Goal: Information Seeking & Learning: Compare options

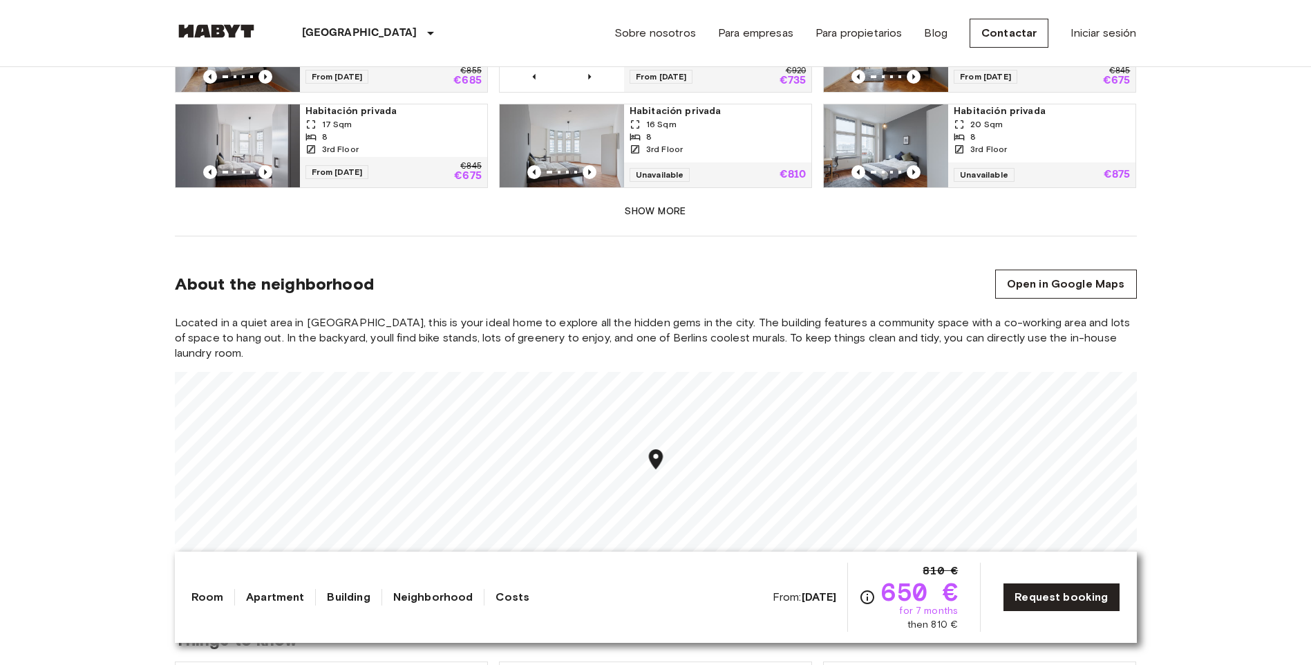
scroll to position [1244, 0]
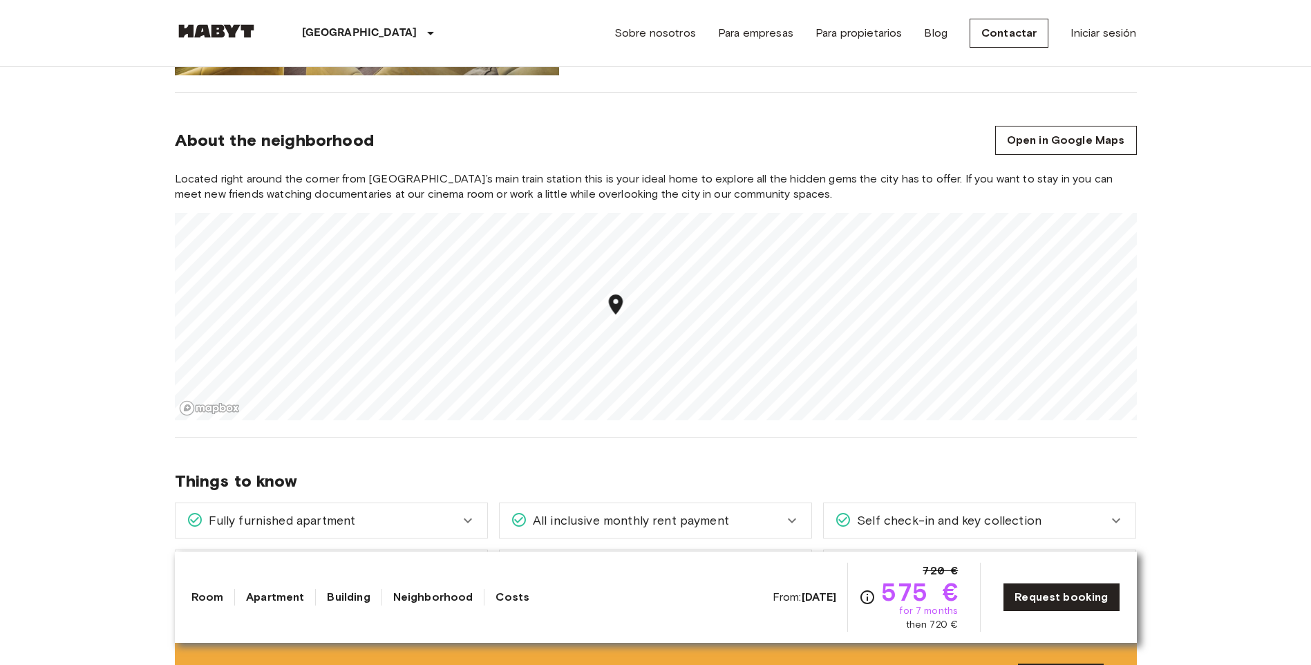
scroll to position [1451, 0]
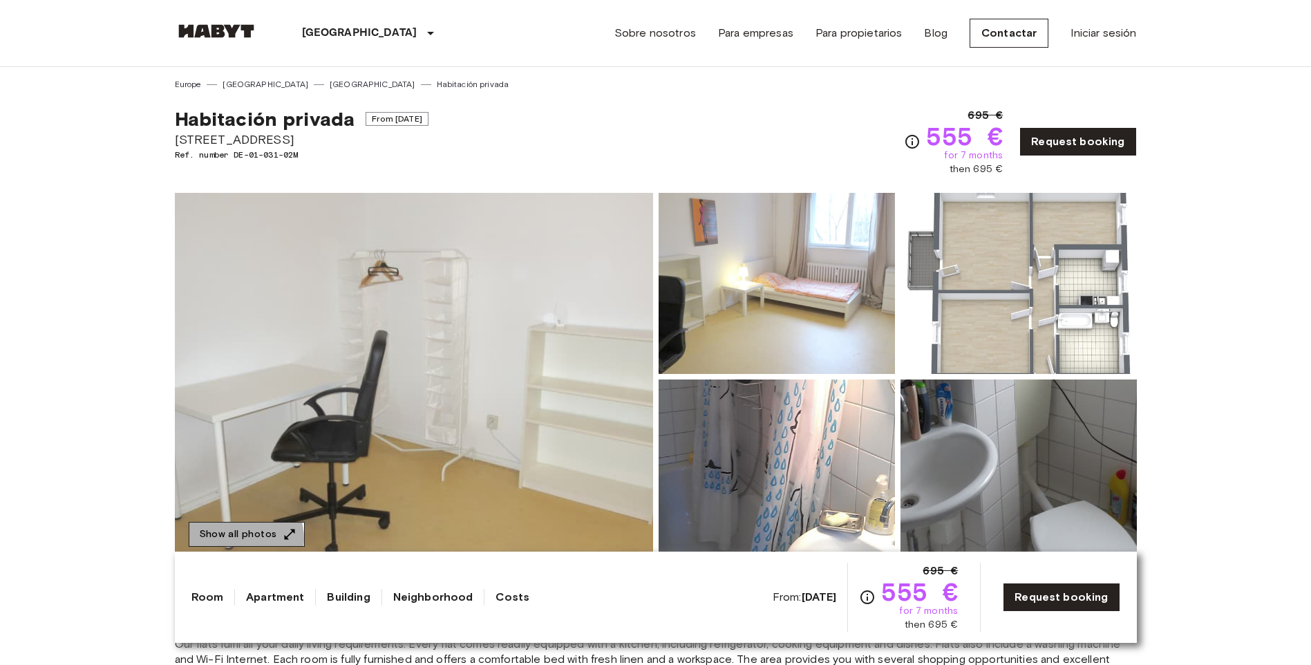
click at [240, 538] on button "Show all photos" at bounding box center [247, 535] width 116 height 26
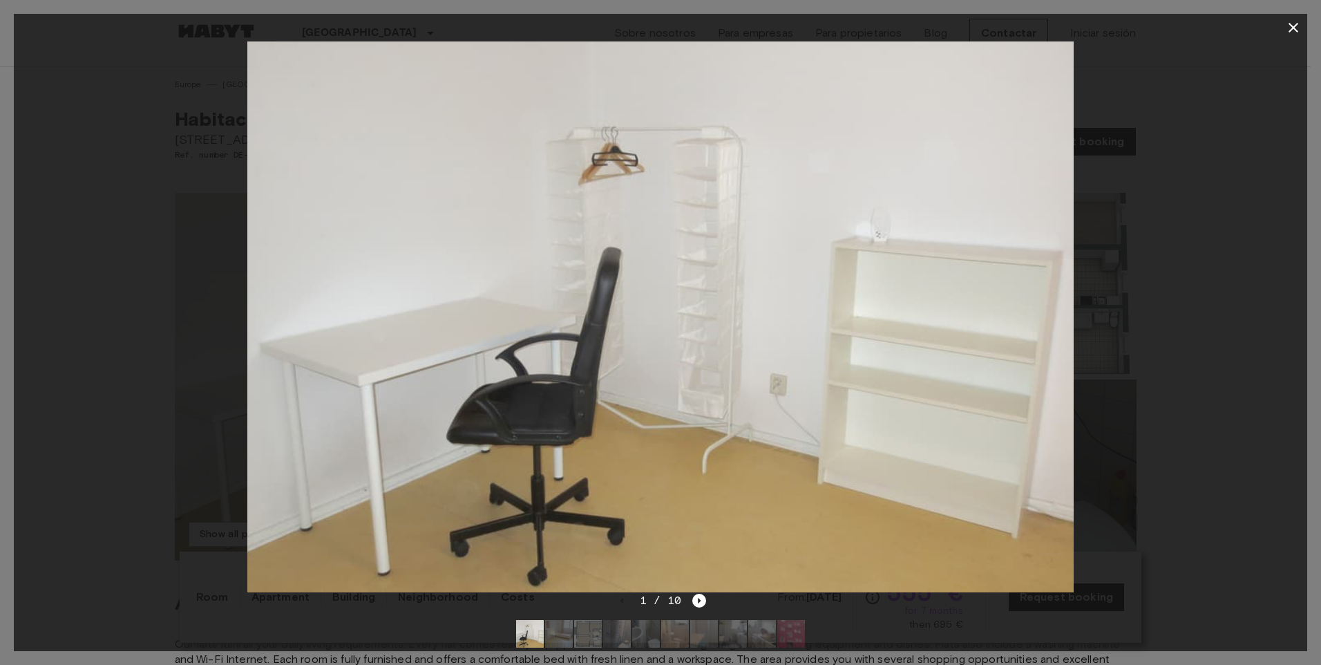
click at [552, 634] on img at bounding box center [559, 634] width 28 height 28
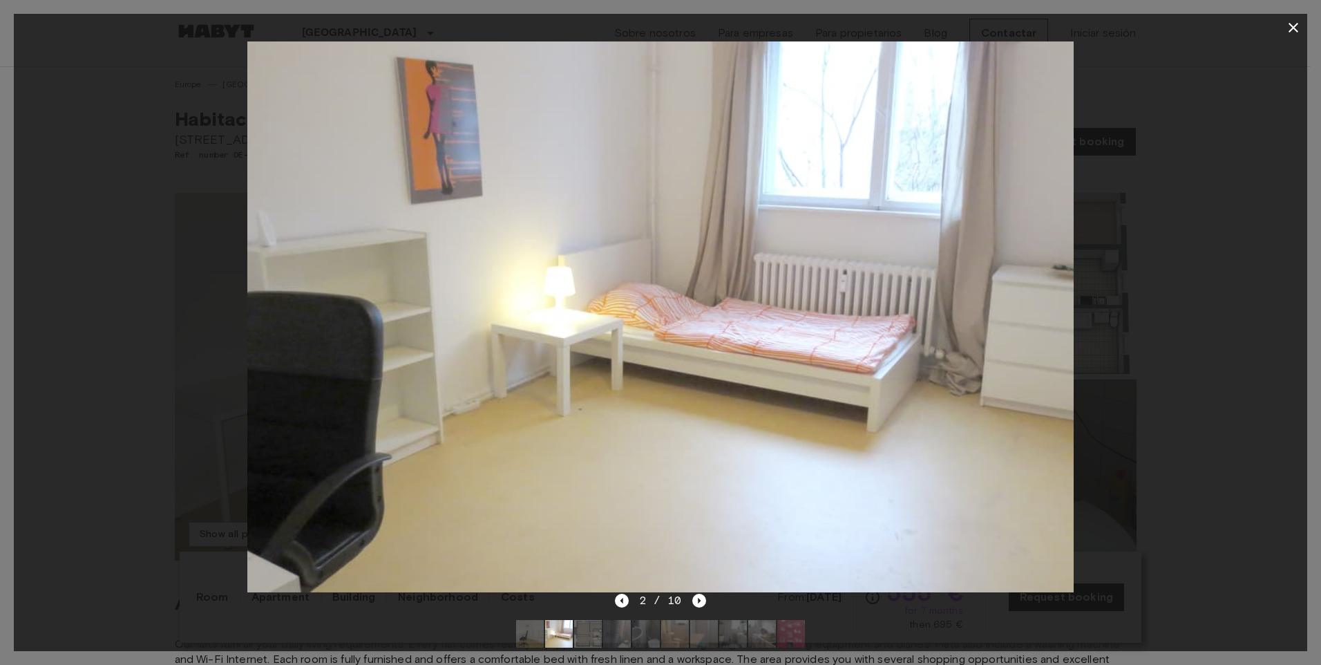
click at [594, 644] on img at bounding box center [588, 634] width 28 height 28
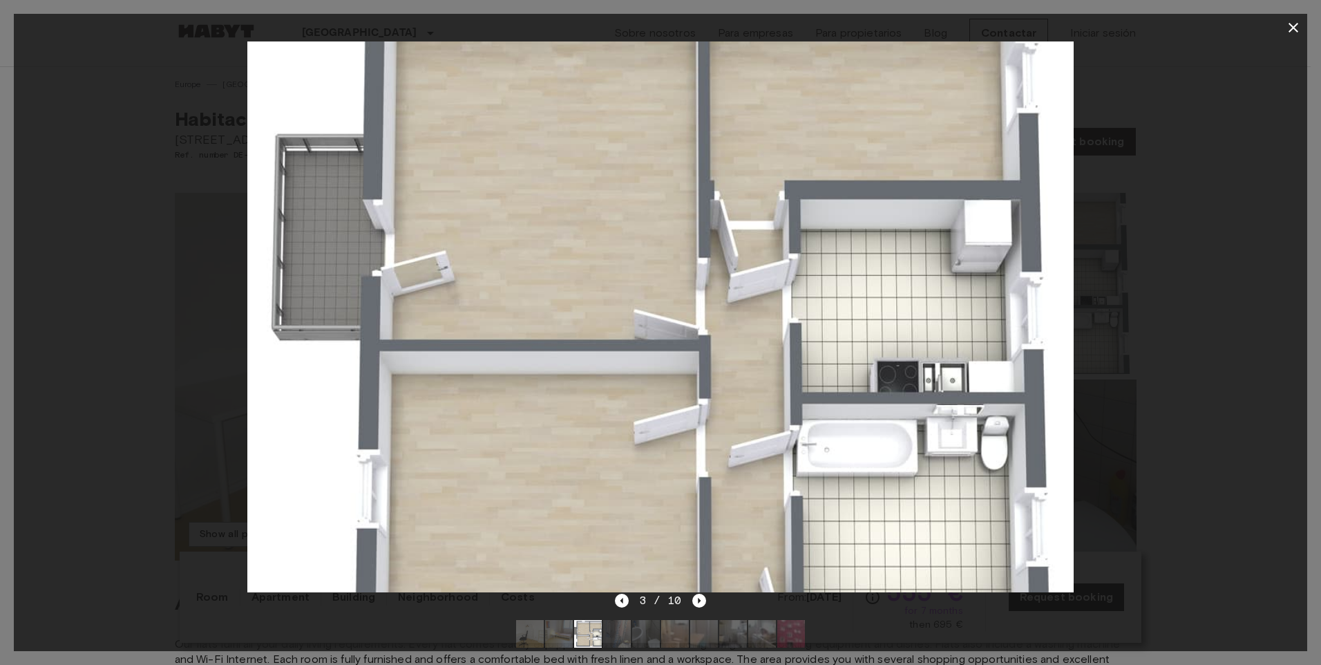
click at [614, 642] on img at bounding box center [617, 634] width 28 height 28
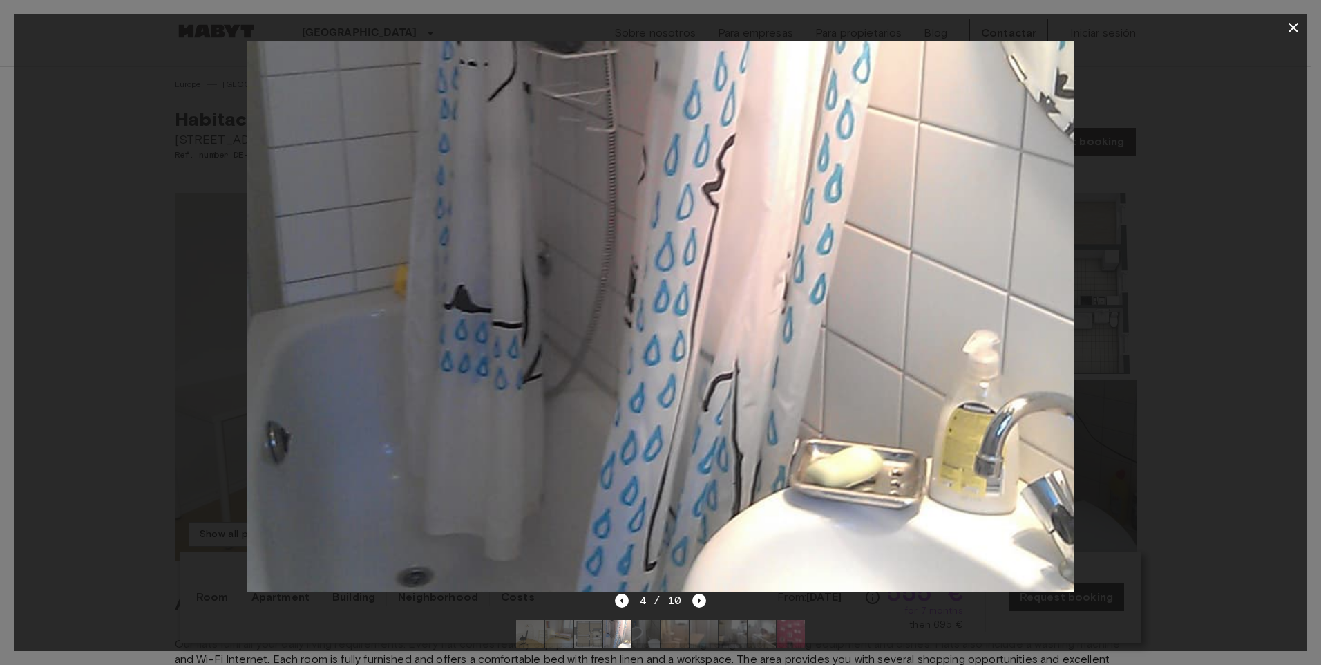
click at [641, 639] on img at bounding box center [646, 634] width 28 height 28
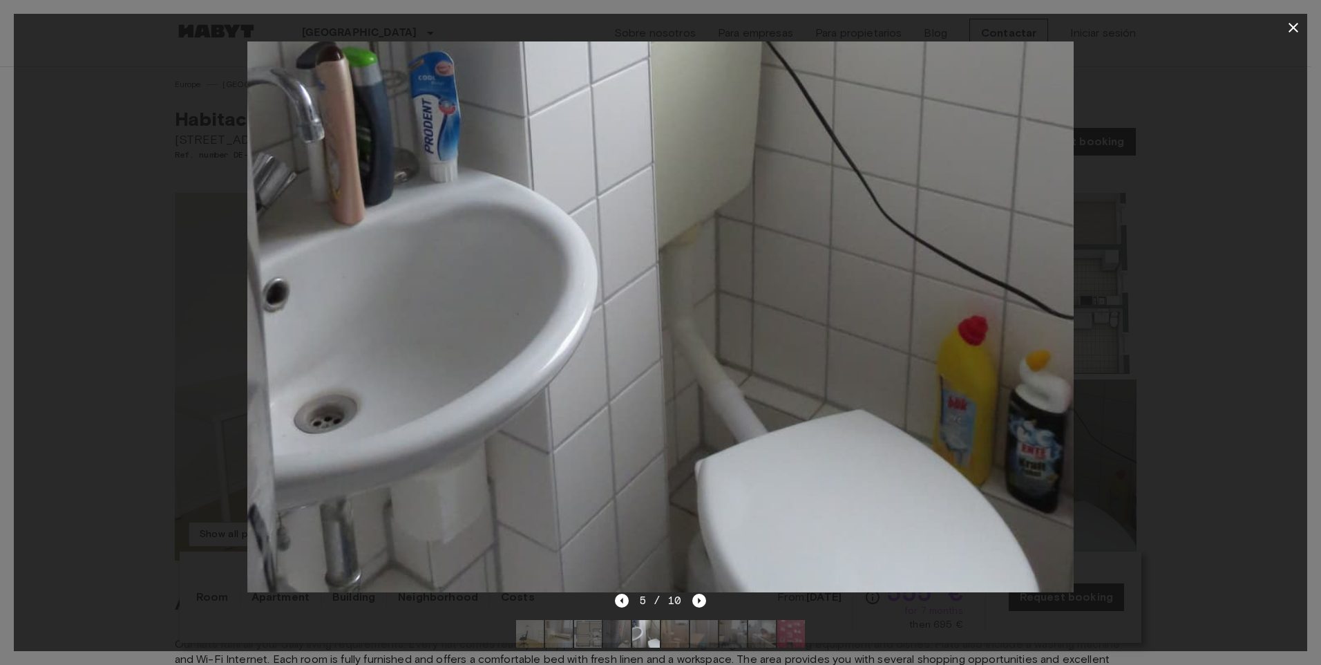
click at [689, 639] on div at bounding box center [660, 634] width 311 height 50
click at [1298, 23] on icon "button" at bounding box center [1294, 27] width 17 height 17
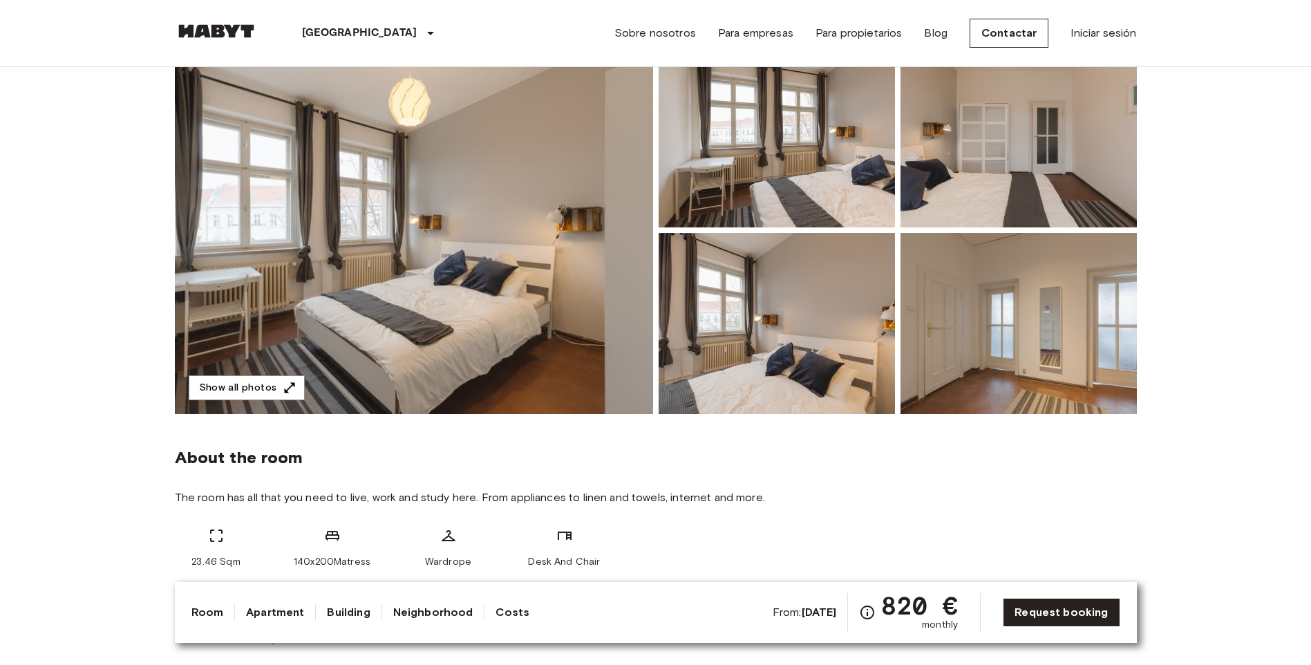
scroll to position [69, 0]
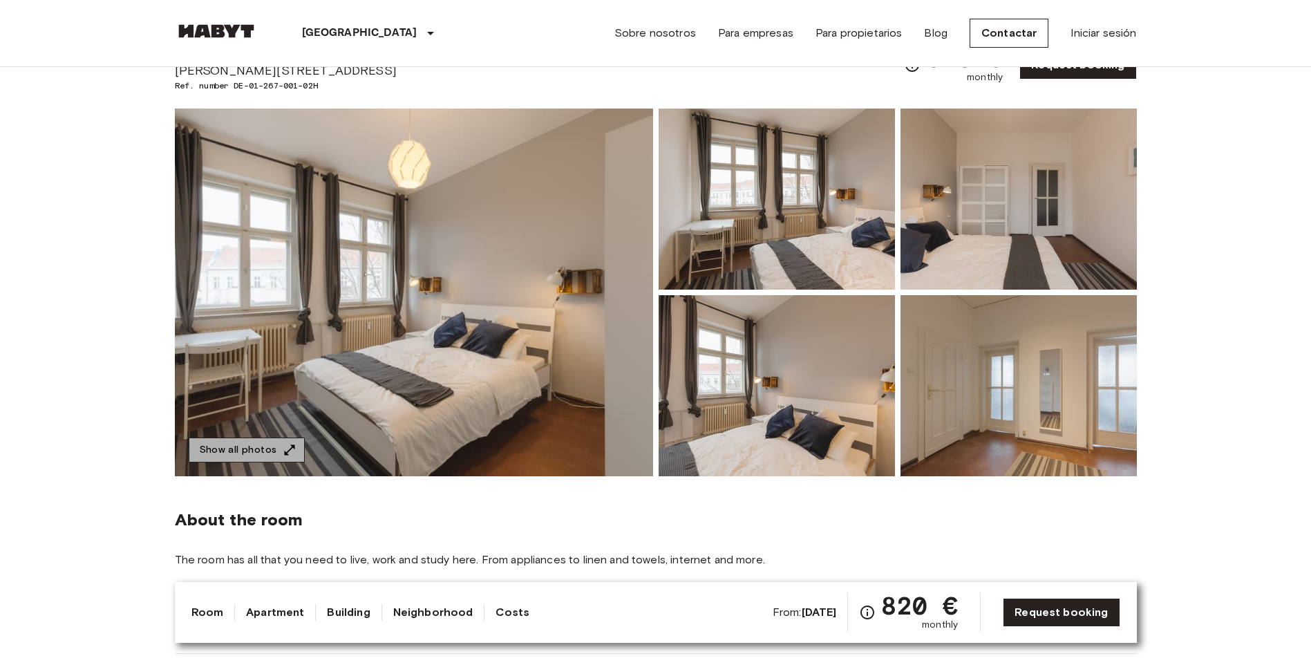
click at [256, 445] on button "Show all photos" at bounding box center [247, 450] width 116 height 26
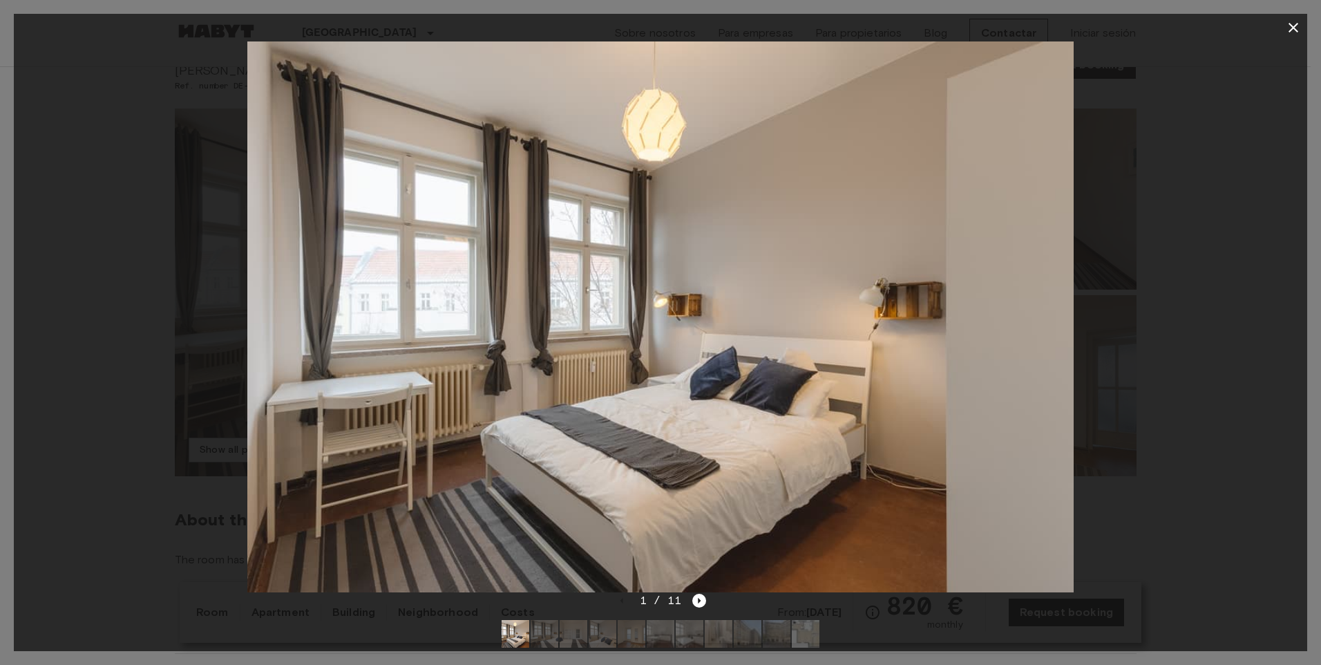
click at [1174, 422] on div at bounding box center [661, 316] width 1294 height 551
click at [1163, 339] on div at bounding box center [661, 316] width 1294 height 551
click at [702, 603] on icon "Next image" at bounding box center [700, 601] width 14 height 14
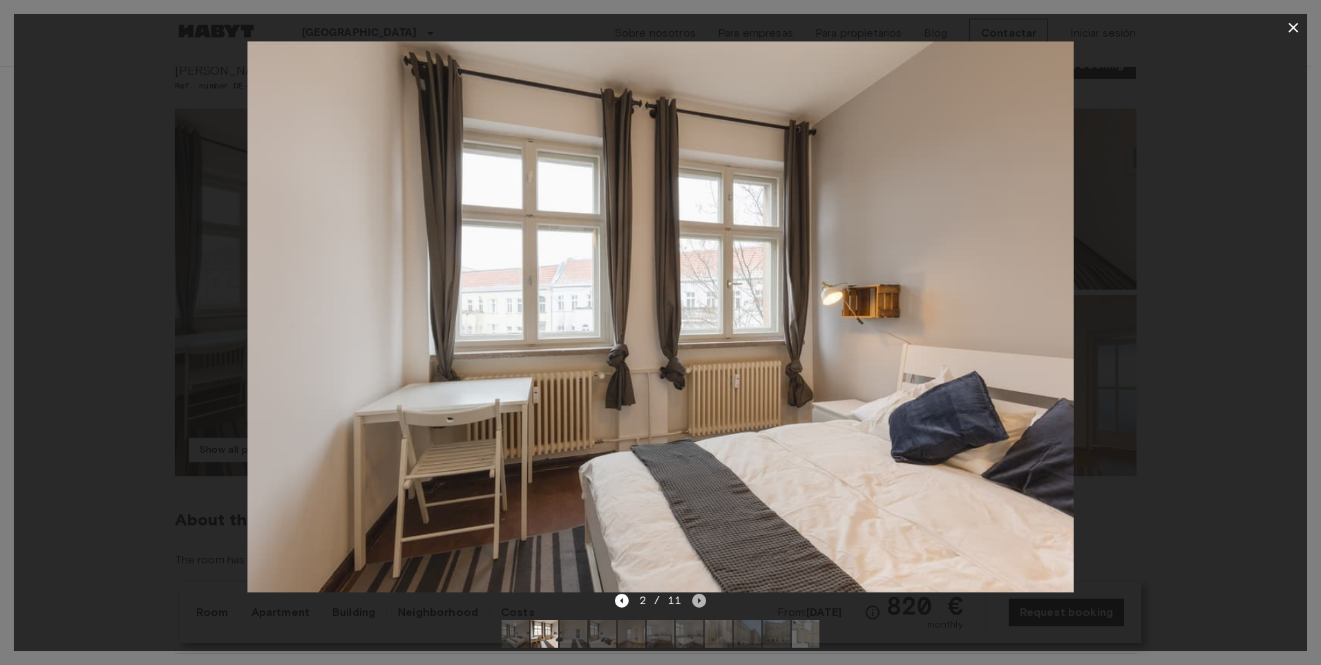
click at [702, 603] on icon "Next image" at bounding box center [700, 601] width 14 height 14
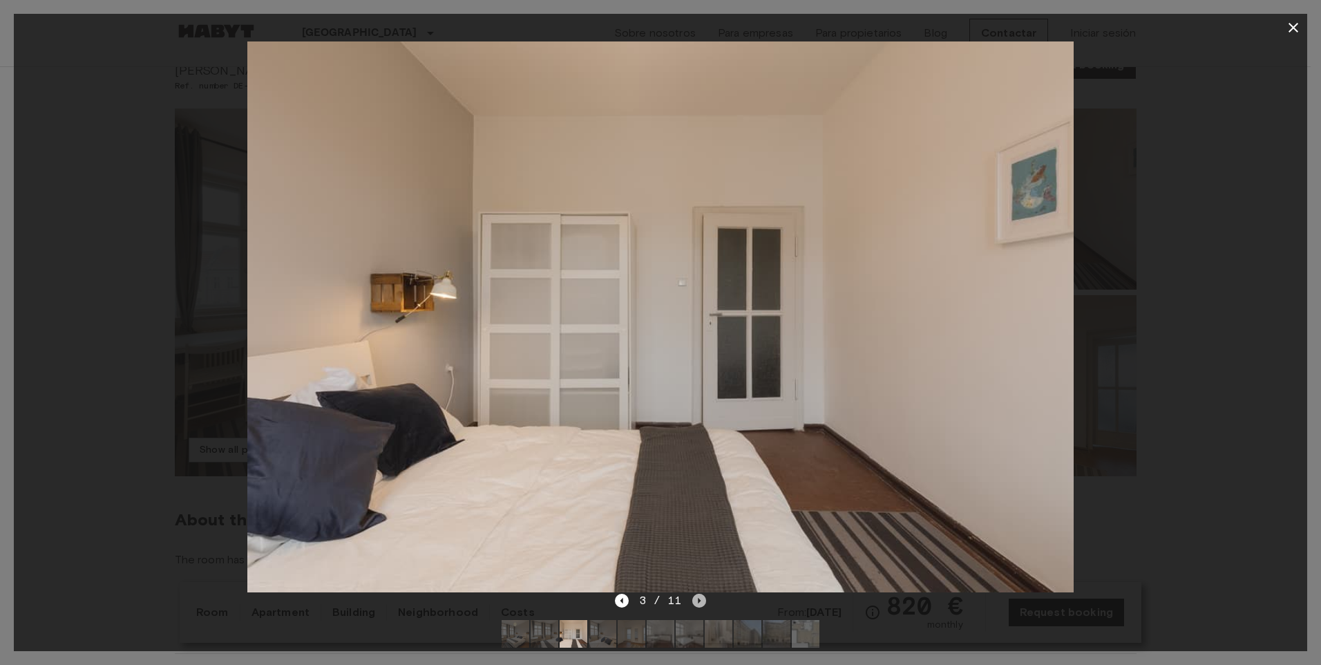
click at [702, 603] on icon "Next image" at bounding box center [700, 601] width 14 height 14
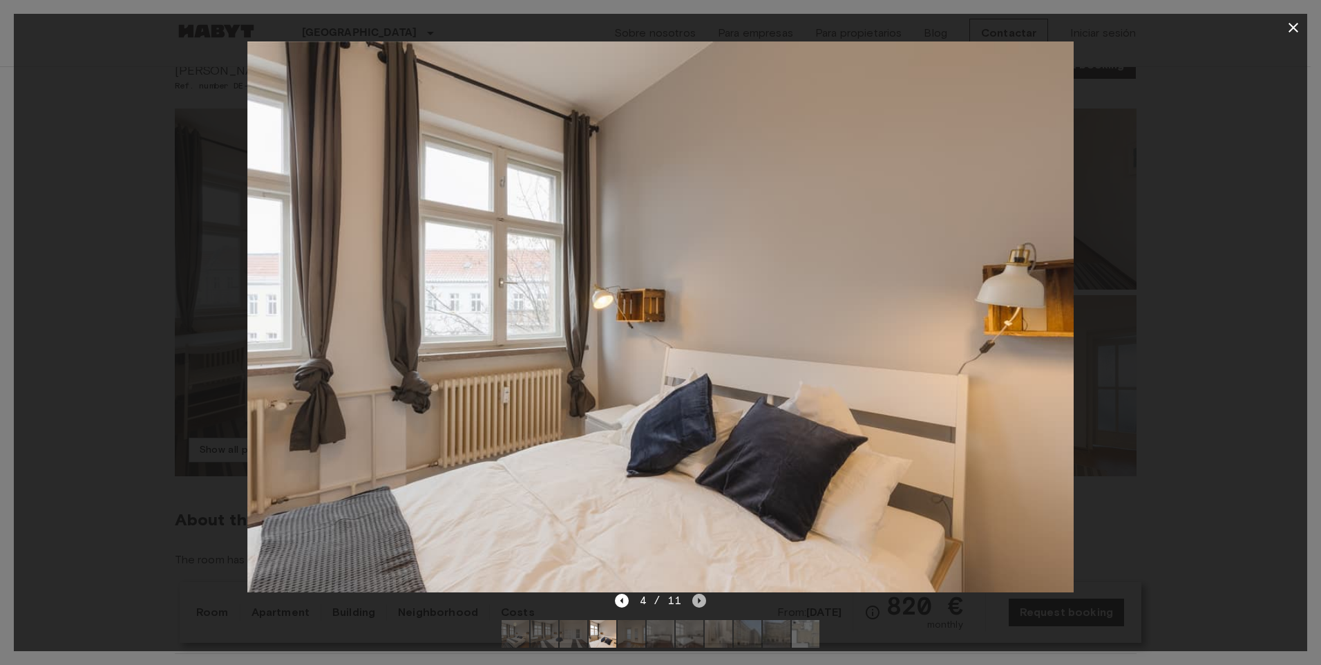
click at [702, 603] on icon "Next image" at bounding box center [700, 601] width 14 height 14
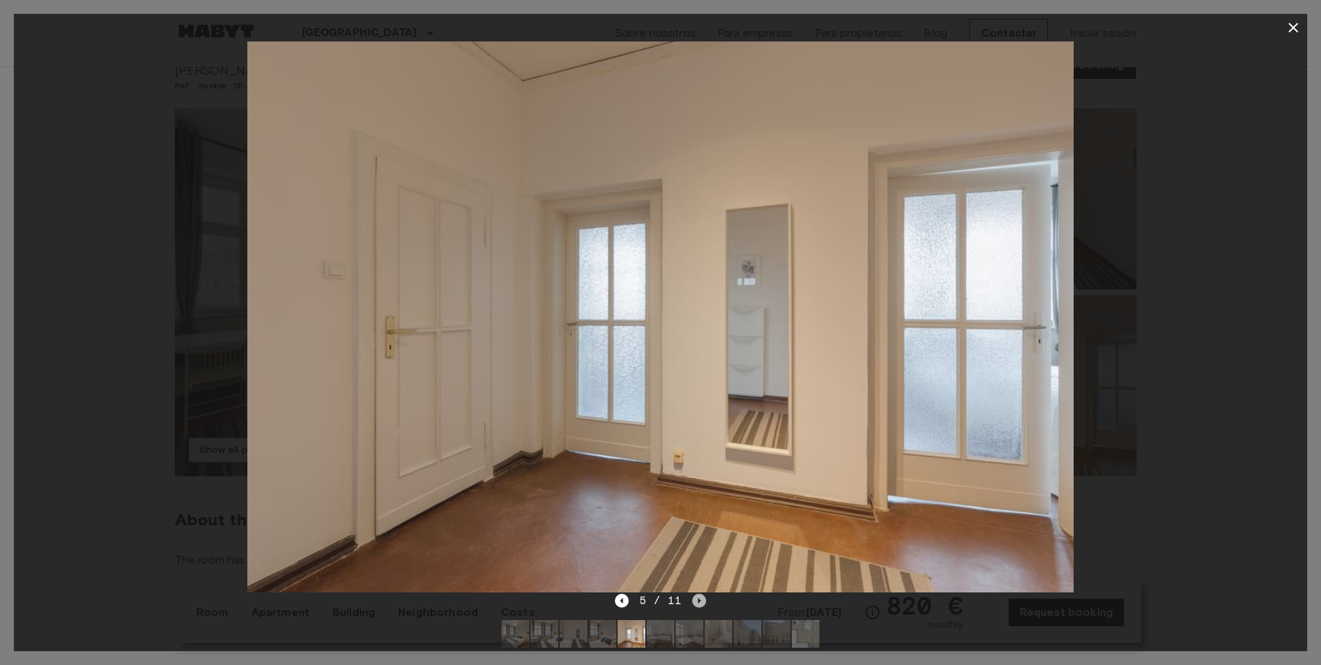
click at [702, 603] on icon "Next image" at bounding box center [700, 601] width 14 height 14
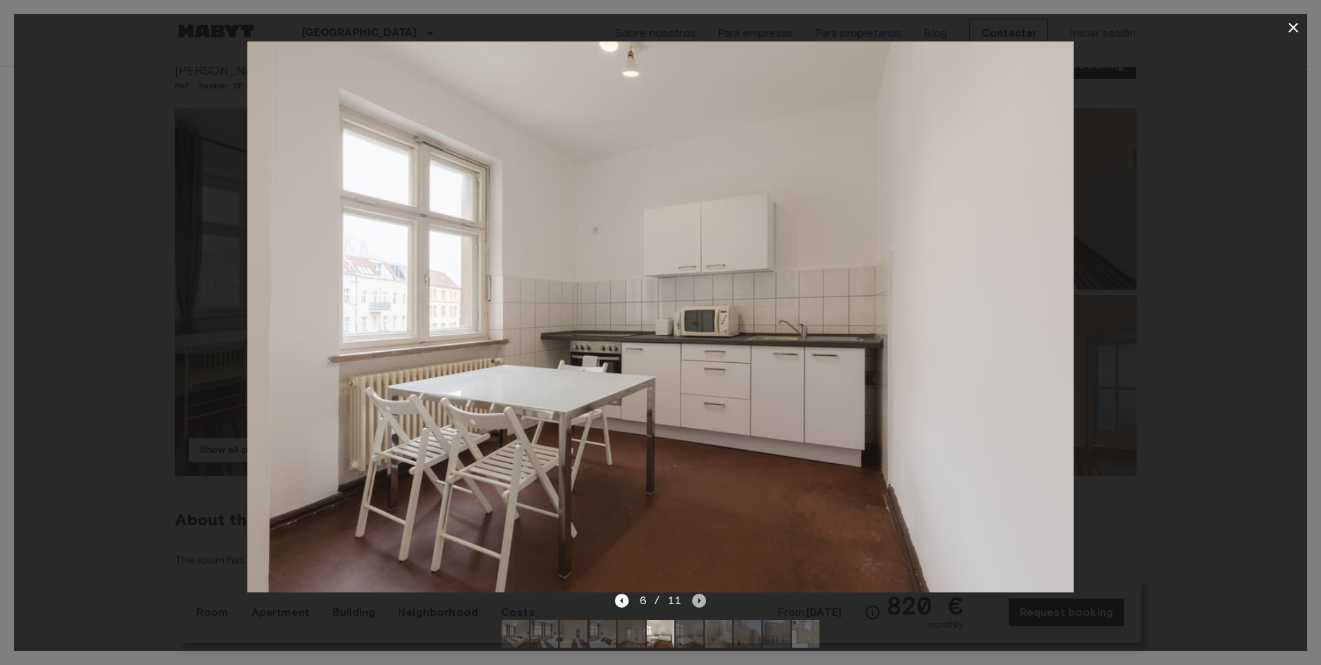
click at [702, 603] on icon "Next image" at bounding box center [700, 601] width 14 height 14
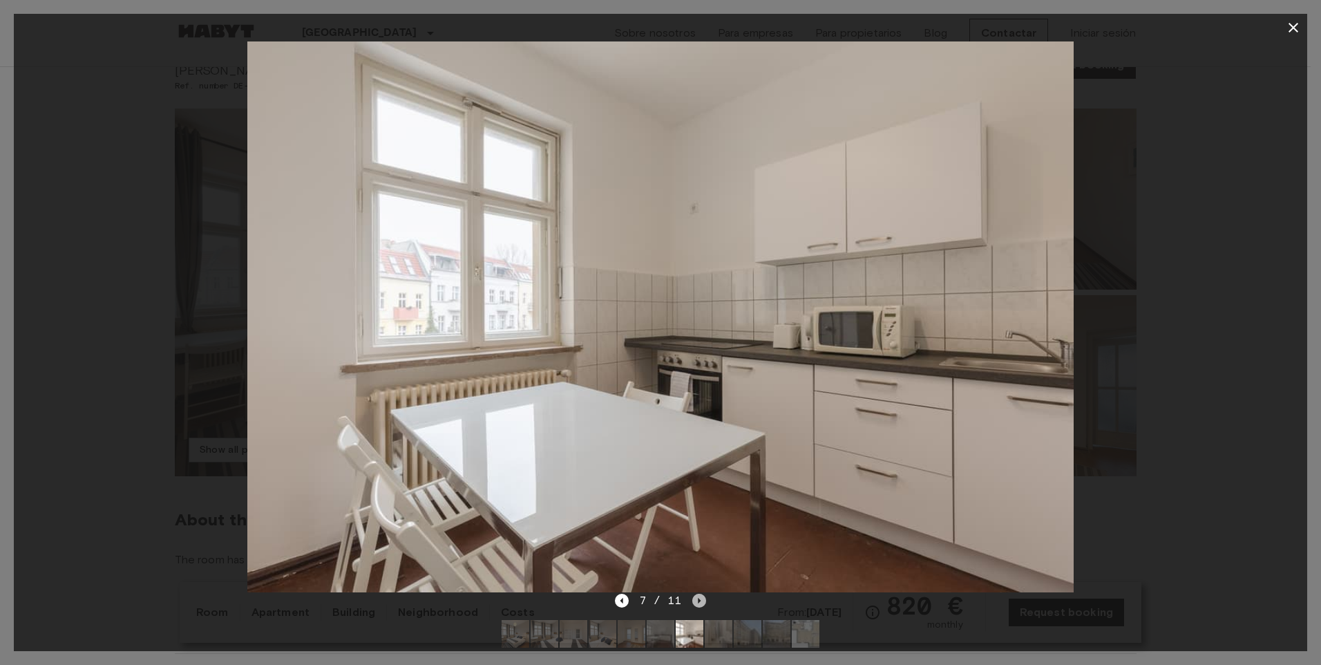
click at [702, 603] on icon "Next image" at bounding box center [700, 601] width 14 height 14
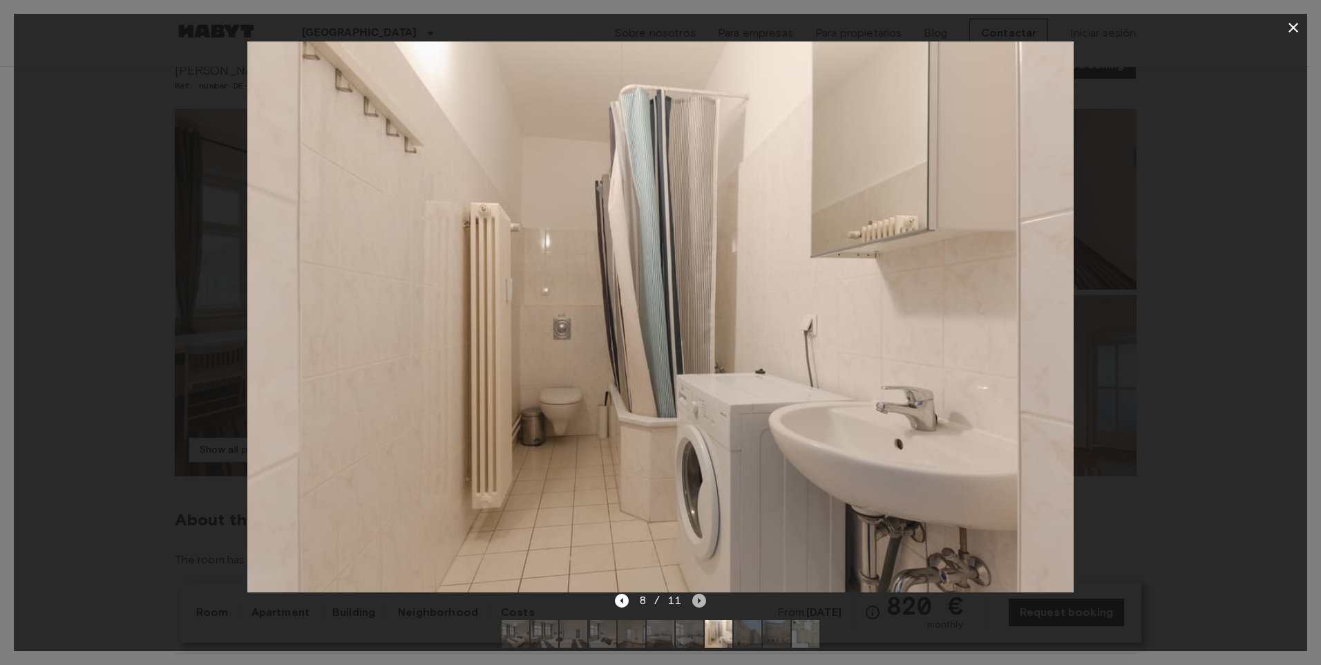
click at [702, 603] on icon "Next image" at bounding box center [700, 601] width 14 height 14
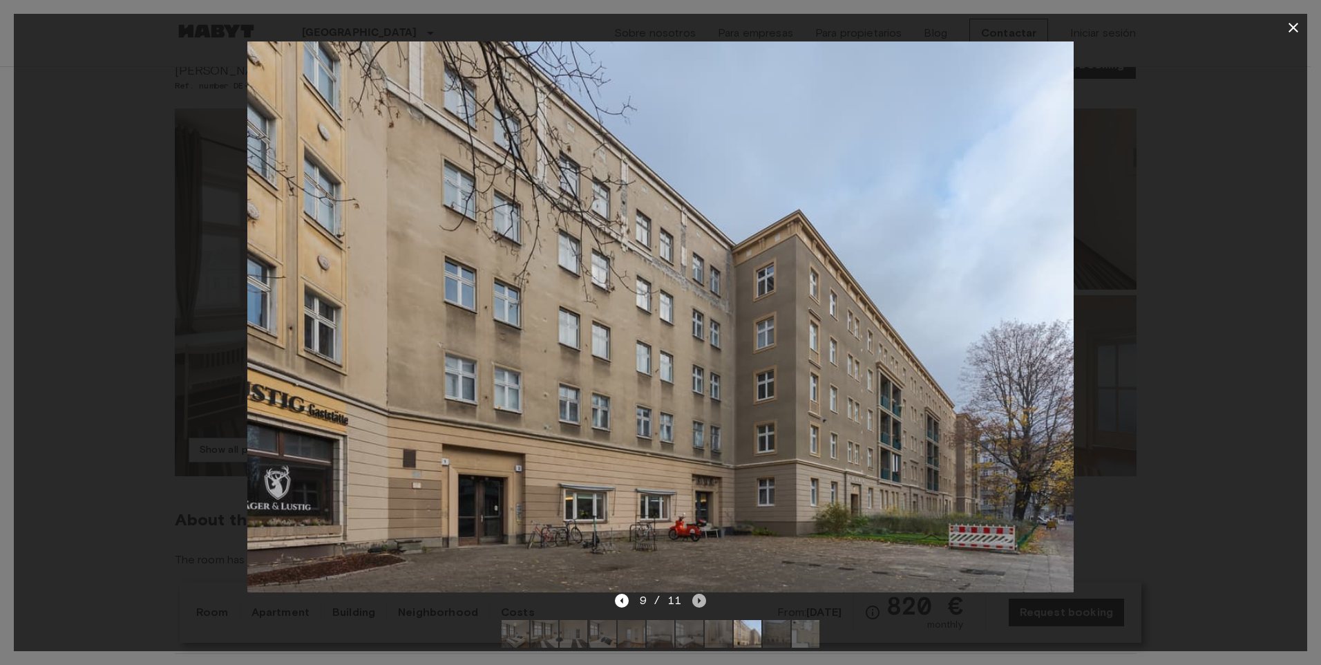
click at [702, 603] on icon "Next image" at bounding box center [700, 601] width 14 height 14
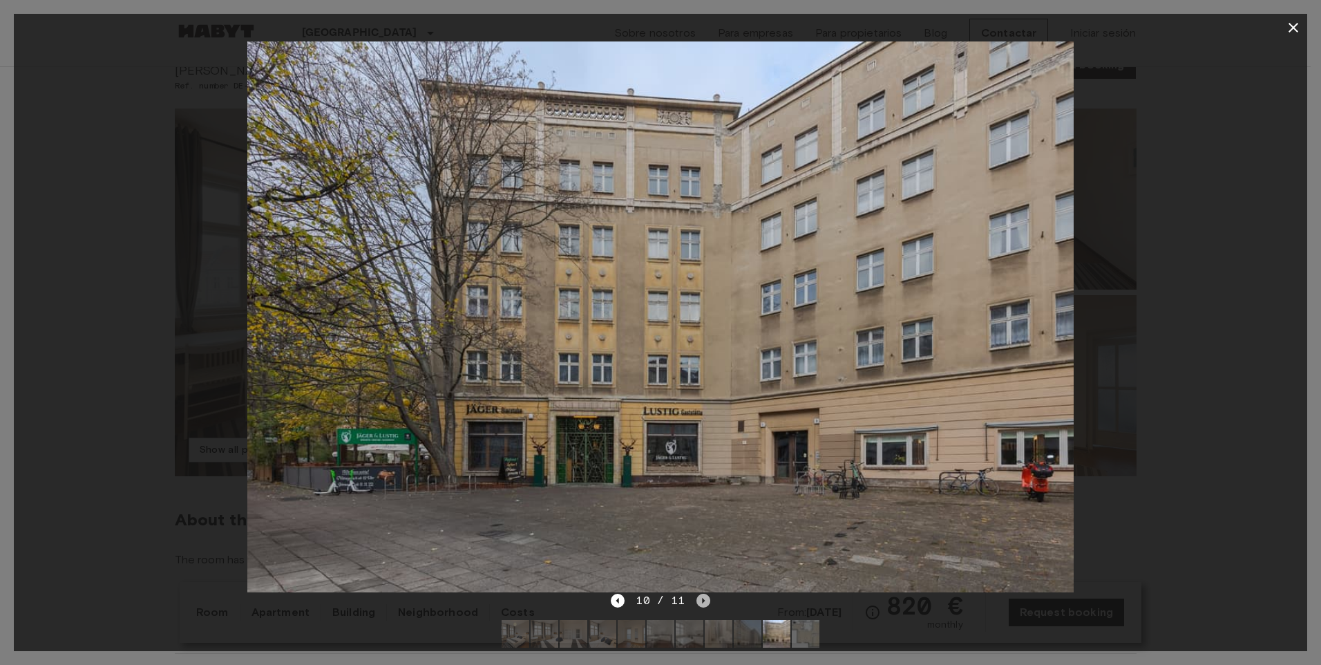
click at [702, 603] on icon "Next image" at bounding box center [703, 601] width 3 height 6
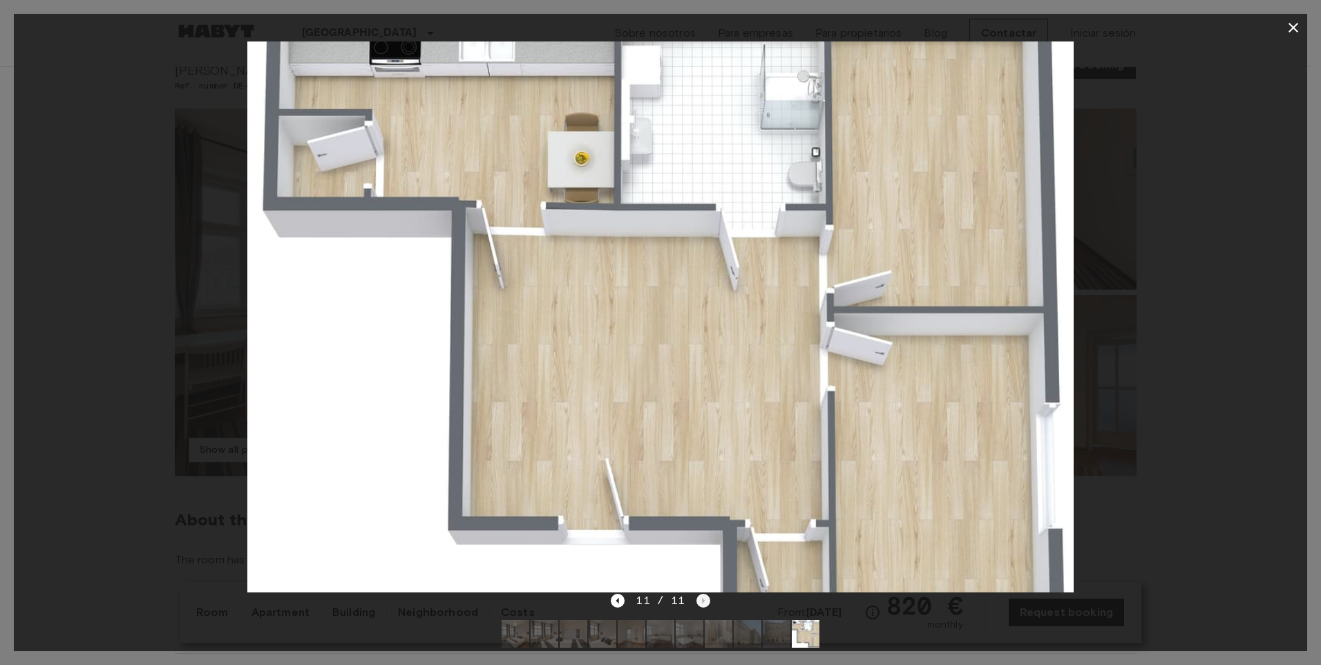
click at [702, 603] on div "11 / 11" at bounding box center [660, 600] width 99 height 17
click at [1292, 29] on icon "button" at bounding box center [1294, 28] width 10 height 10
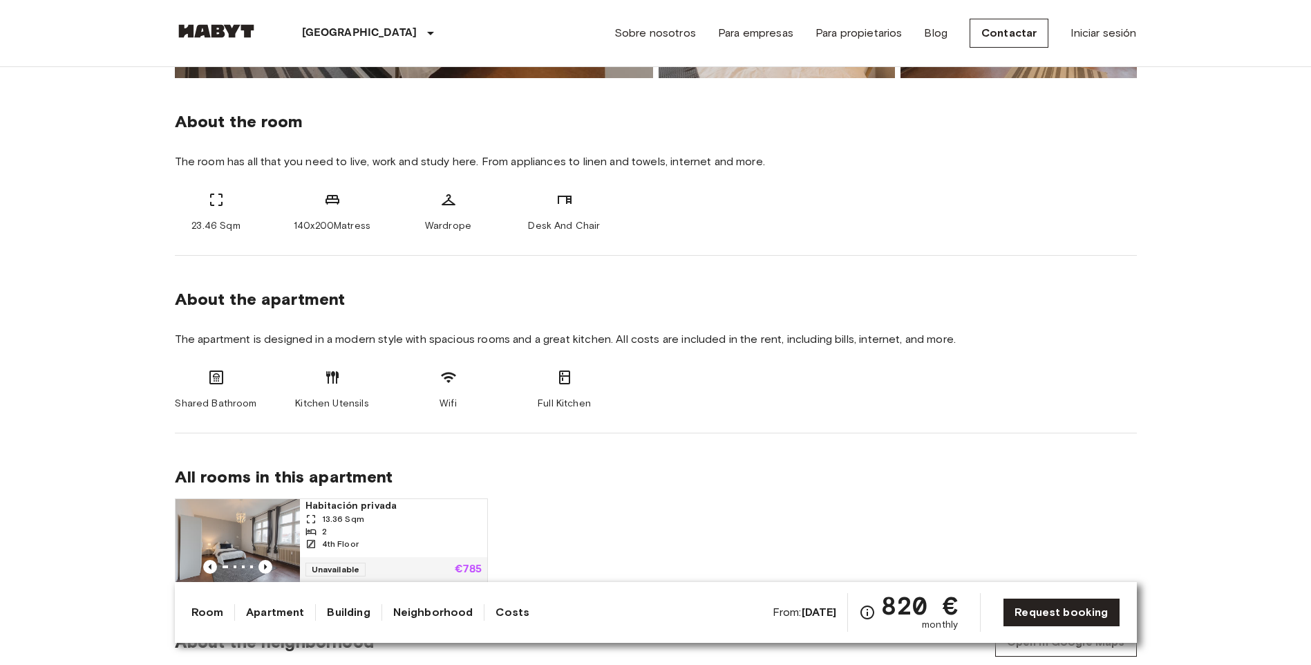
scroll to position [452, 0]
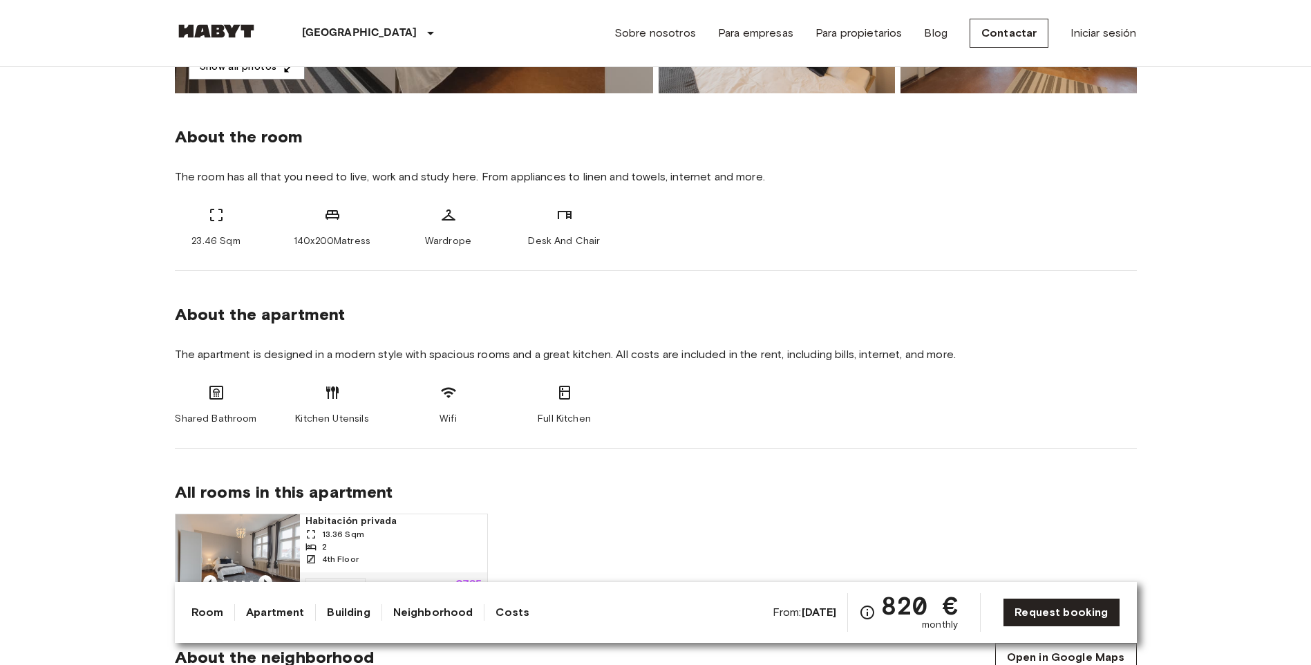
click at [218, 399] on icon at bounding box center [216, 393] width 14 height 14
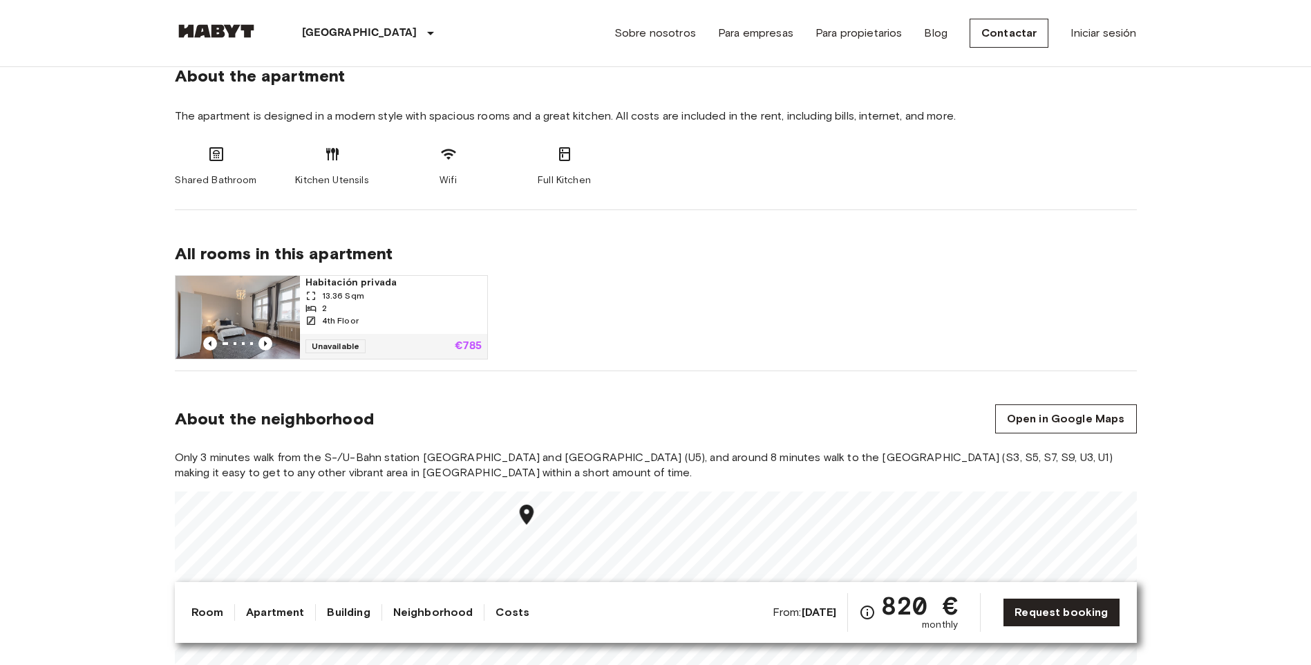
scroll to position [691, 0]
click at [247, 320] on img at bounding box center [238, 316] width 124 height 83
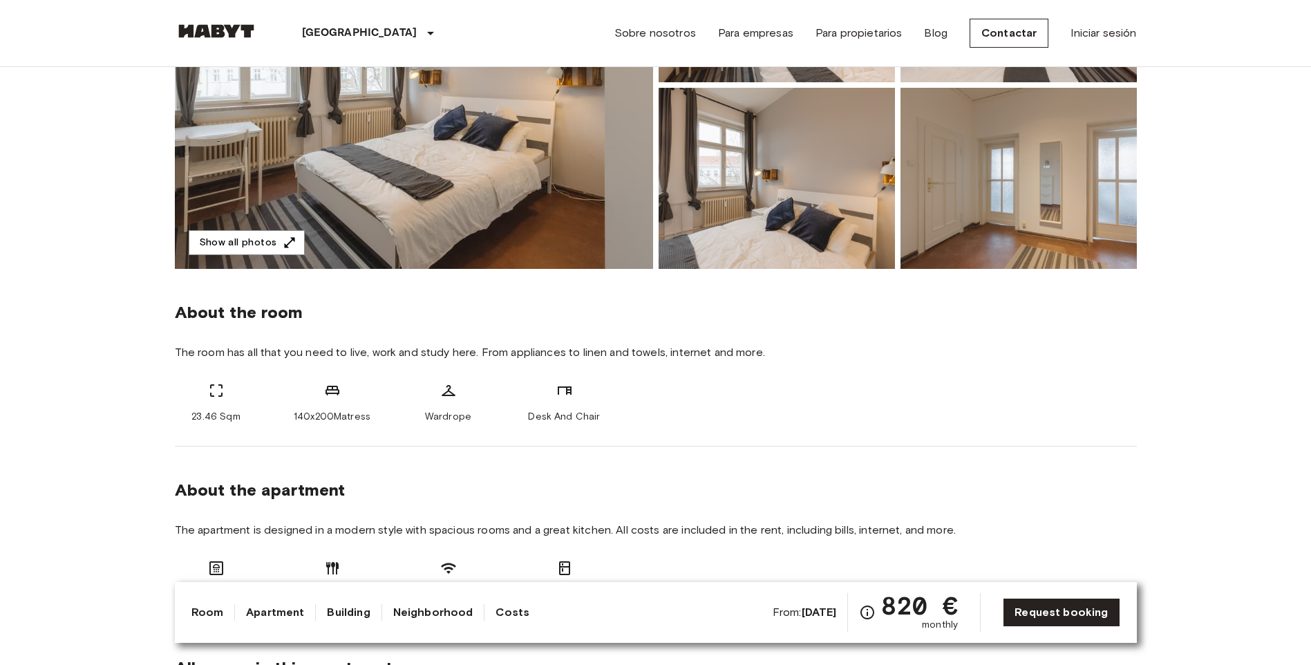
scroll to position [0, 0]
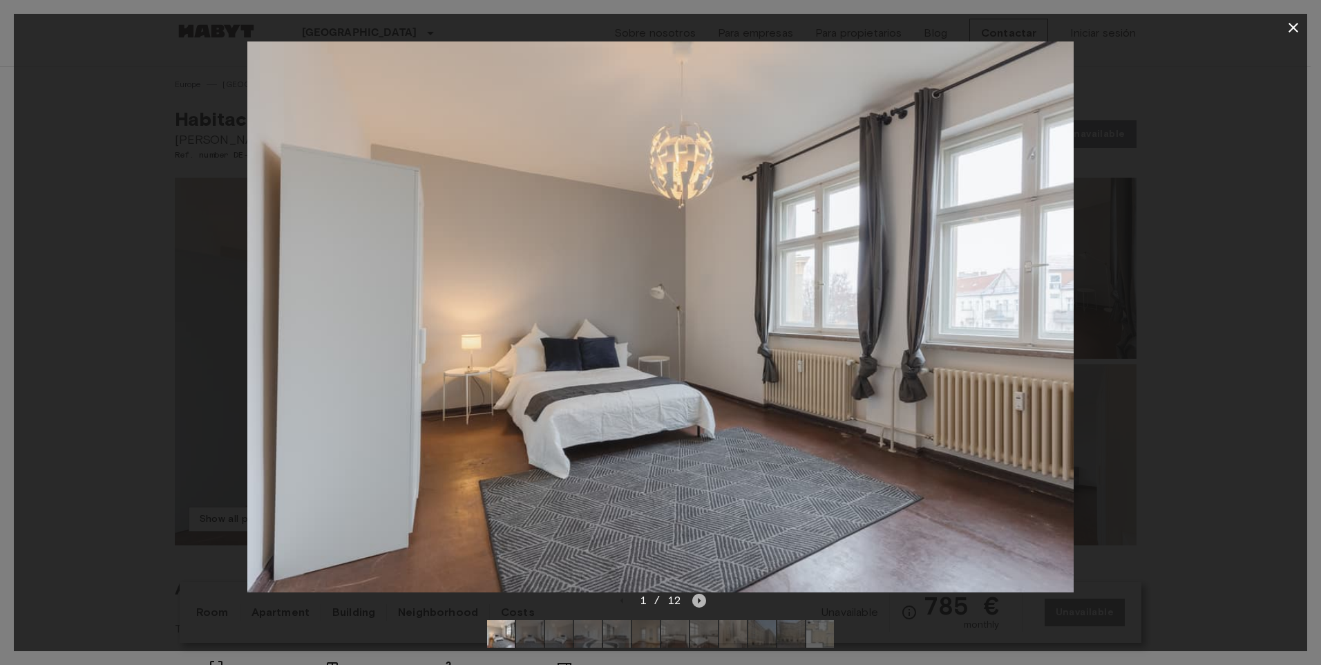
click at [700, 601] on icon "Next image" at bounding box center [700, 601] width 3 height 6
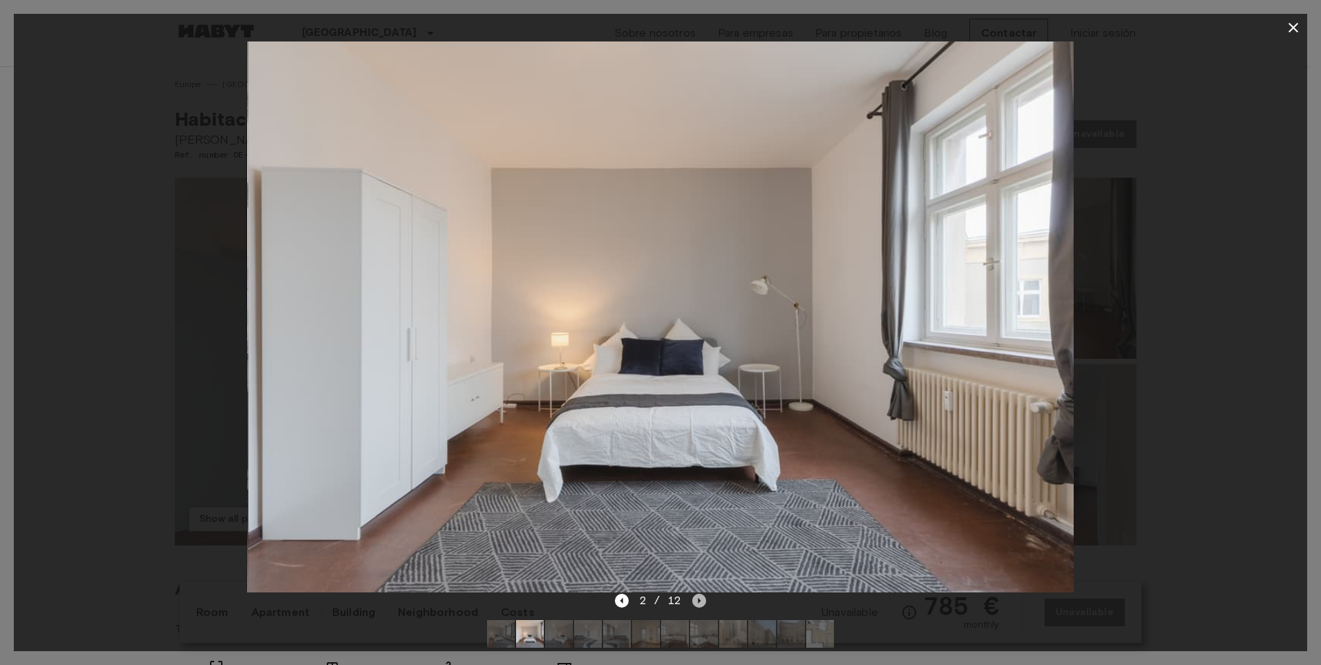
click at [700, 601] on icon "Next image" at bounding box center [700, 601] width 3 height 6
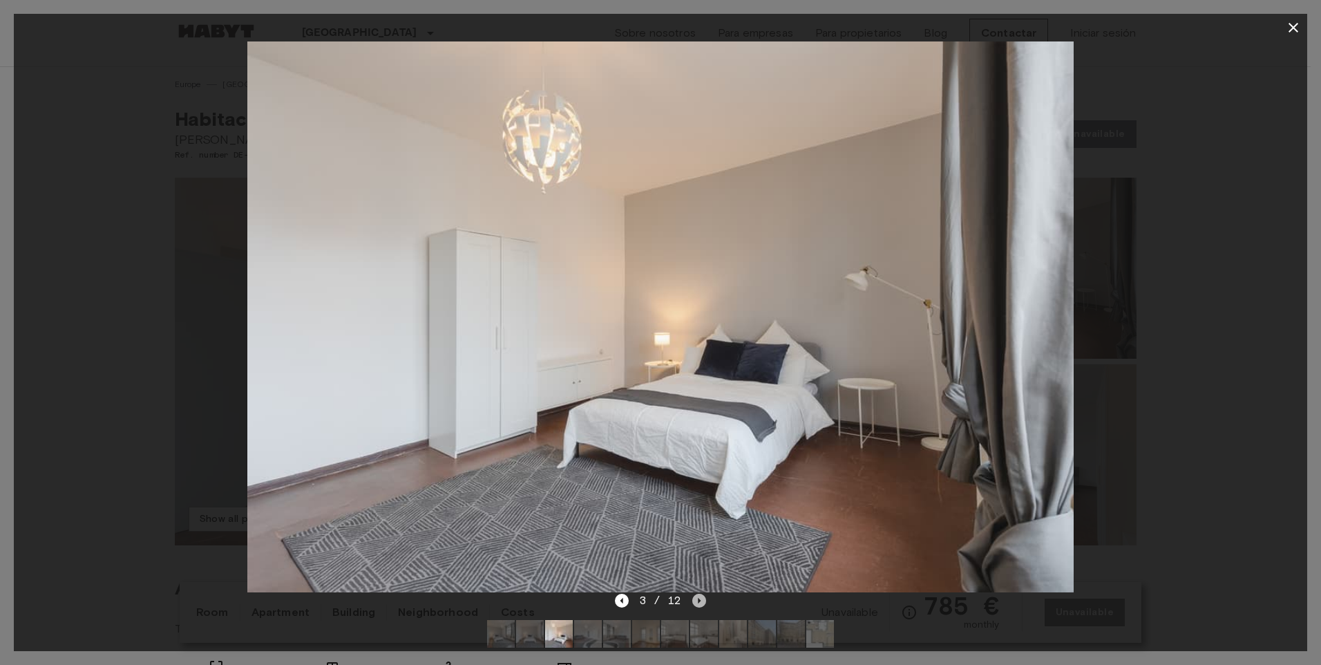
click at [700, 601] on icon "Next image" at bounding box center [700, 601] width 3 height 6
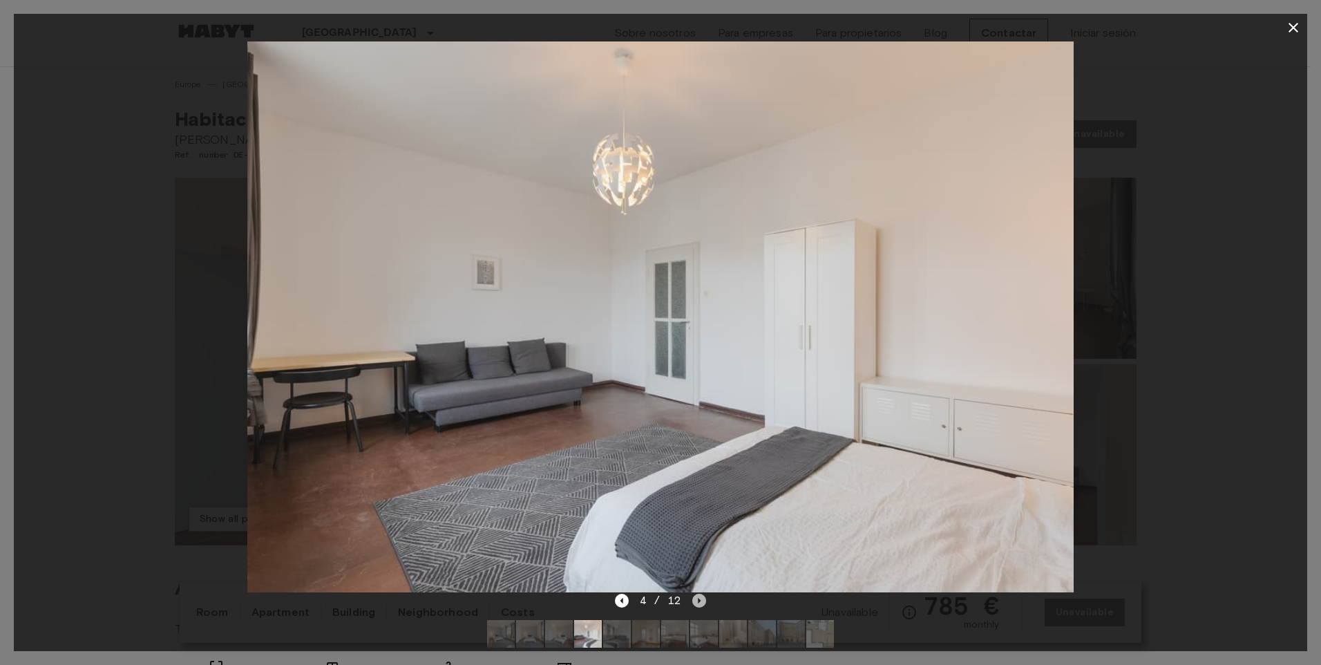
click at [700, 601] on icon "Next image" at bounding box center [700, 601] width 3 height 6
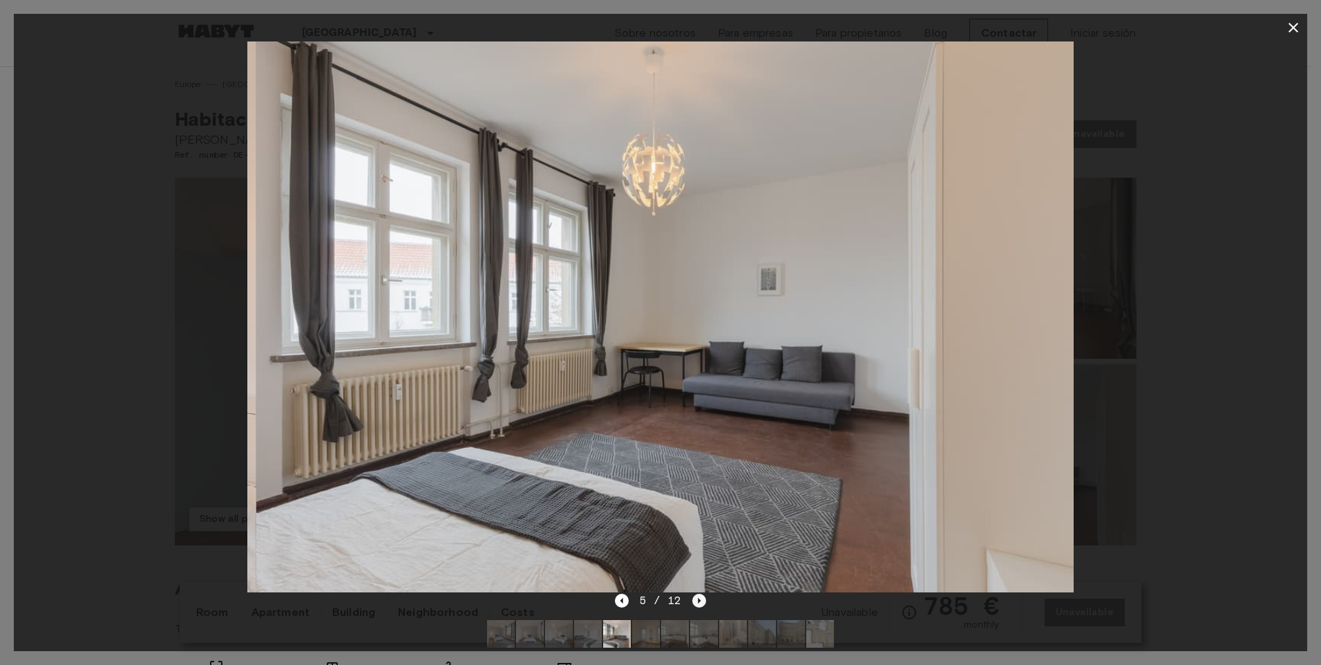
click at [700, 601] on icon "Next image" at bounding box center [700, 601] width 3 height 6
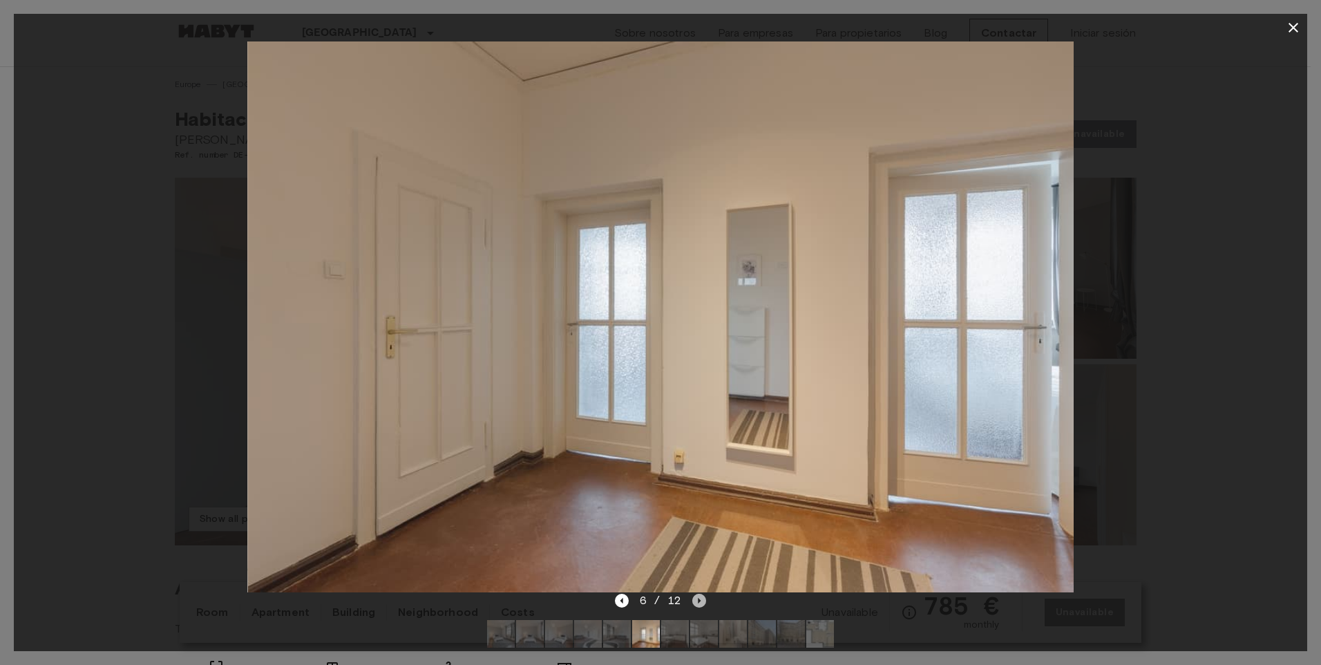
click at [700, 601] on icon "Next image" at bounding box center [700, 601] width 3 height 6
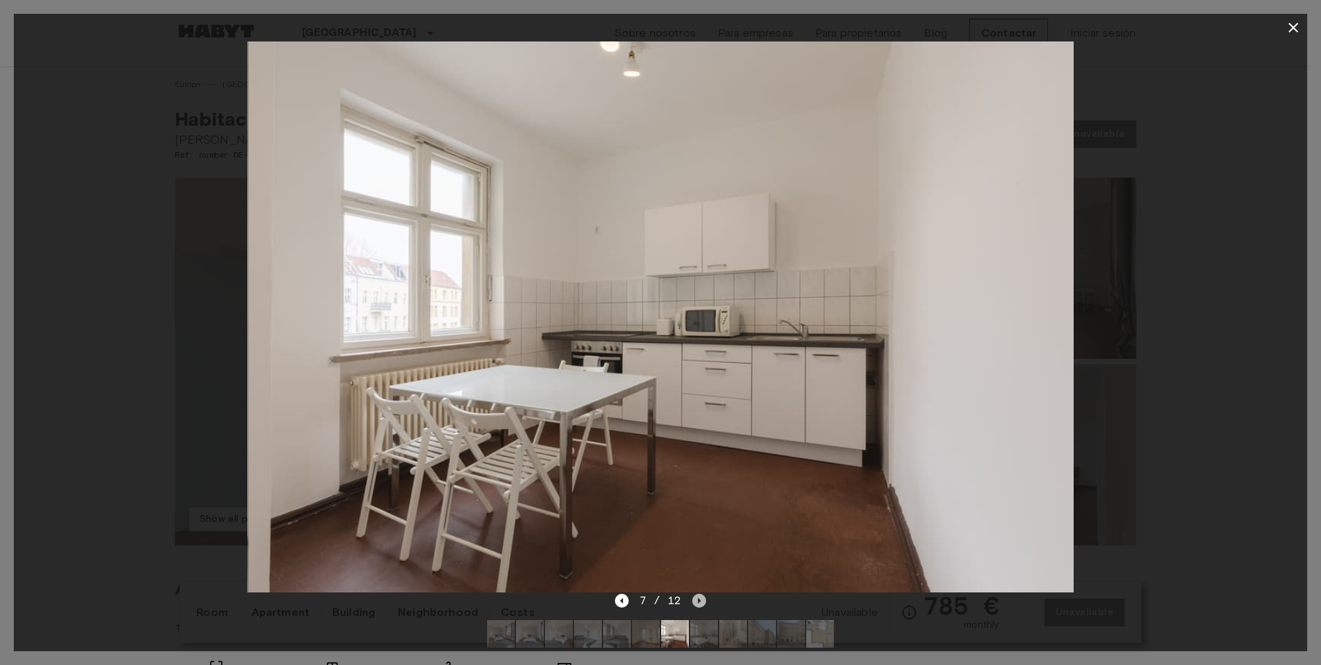
click at [700, 601] on icon "Next image" at bounding box center [700, 601] width 3 height 6
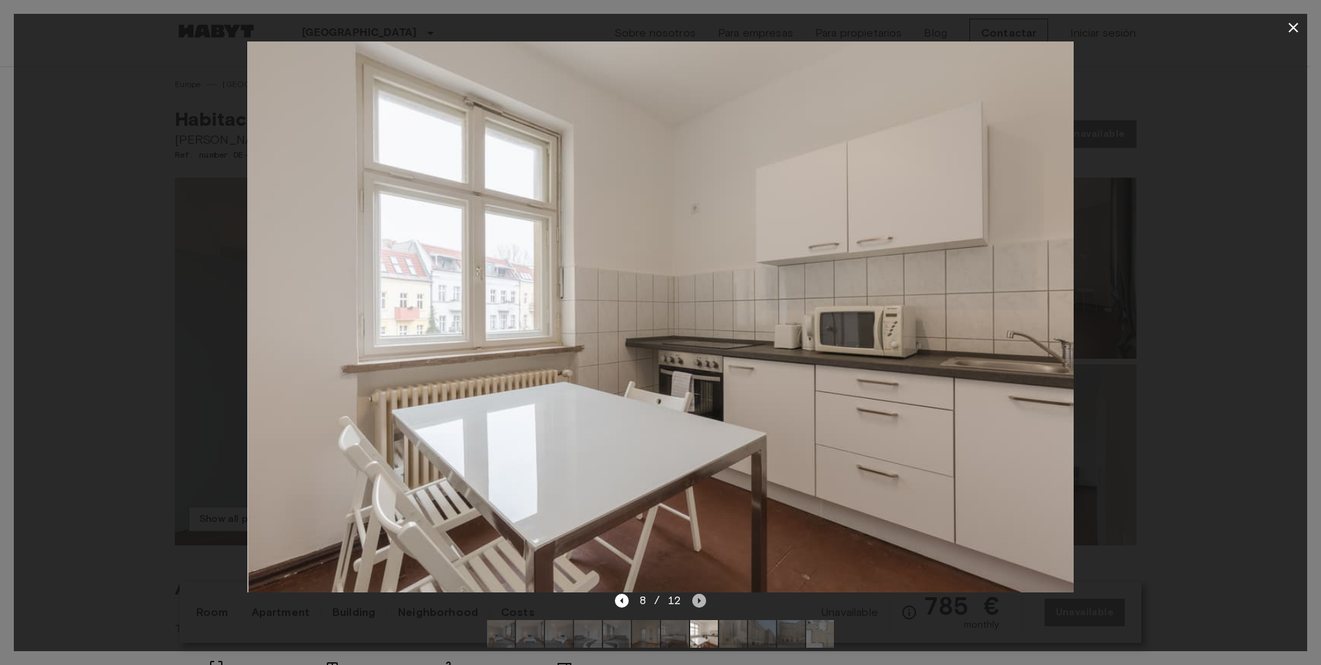
click at [700, 601] on icon "Next image" at bounding box center [700, 601] width 3 height 6
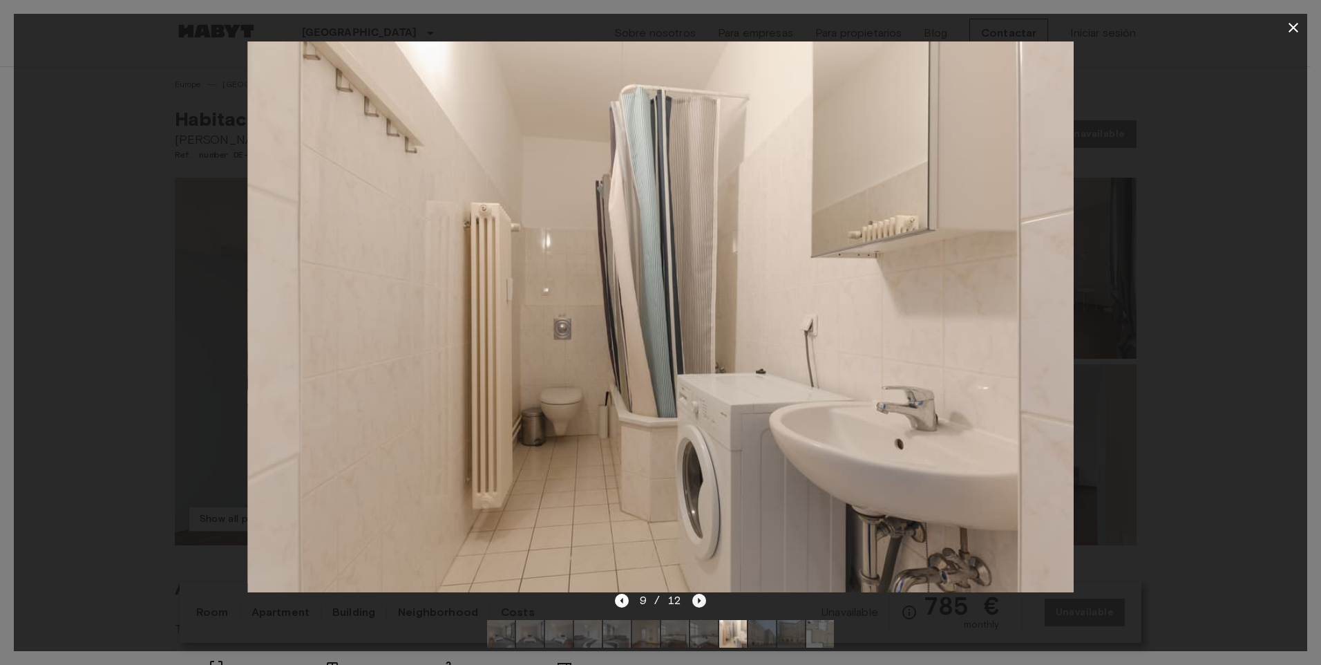
click at [700, 601] on icon "Next image" at bounding box center [700, 601] width 3 height 6
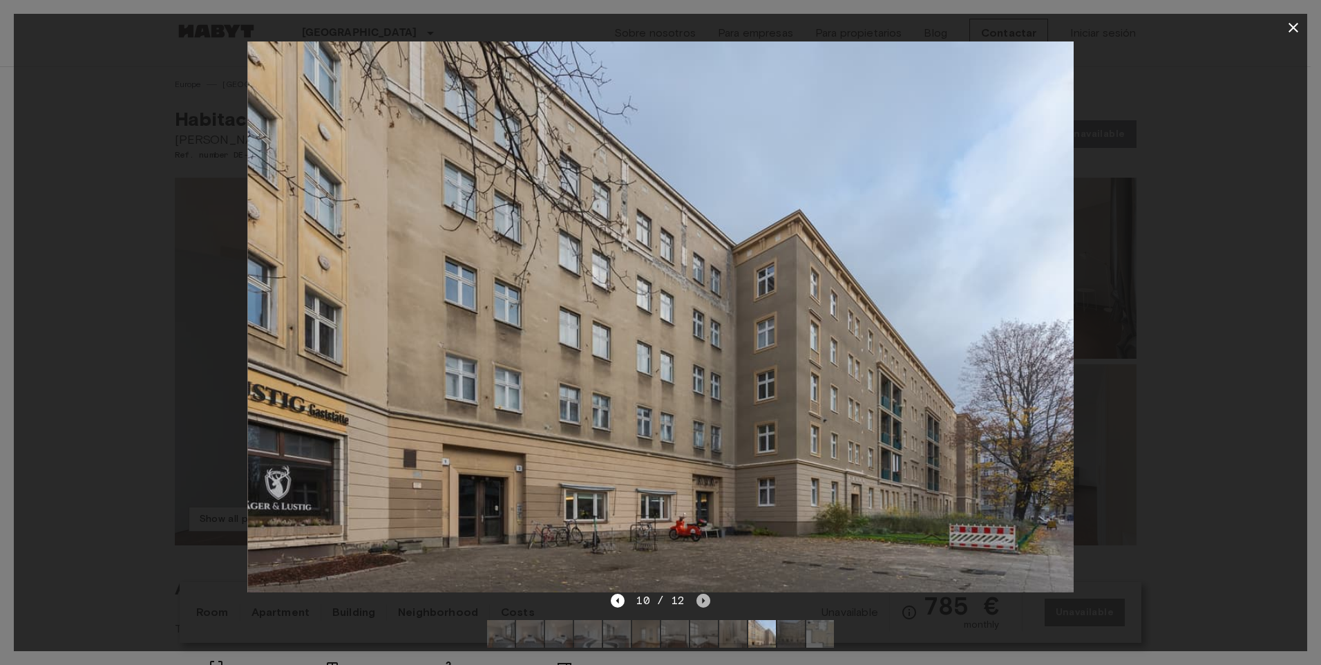
click at [700, 601] on icon "Next image" at bounding box center [704, 601] width 14 height 14
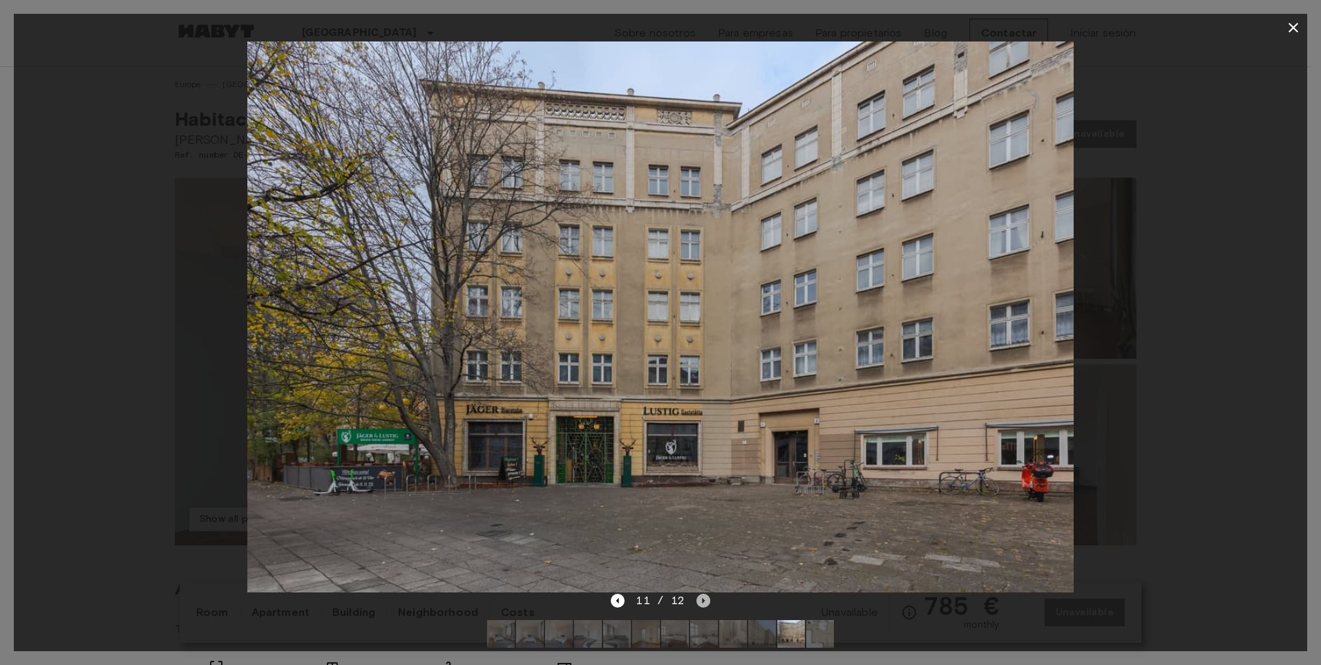
click at [700, 601] on icon "Next image" at bounding box center [704, 601] width 14 height 14
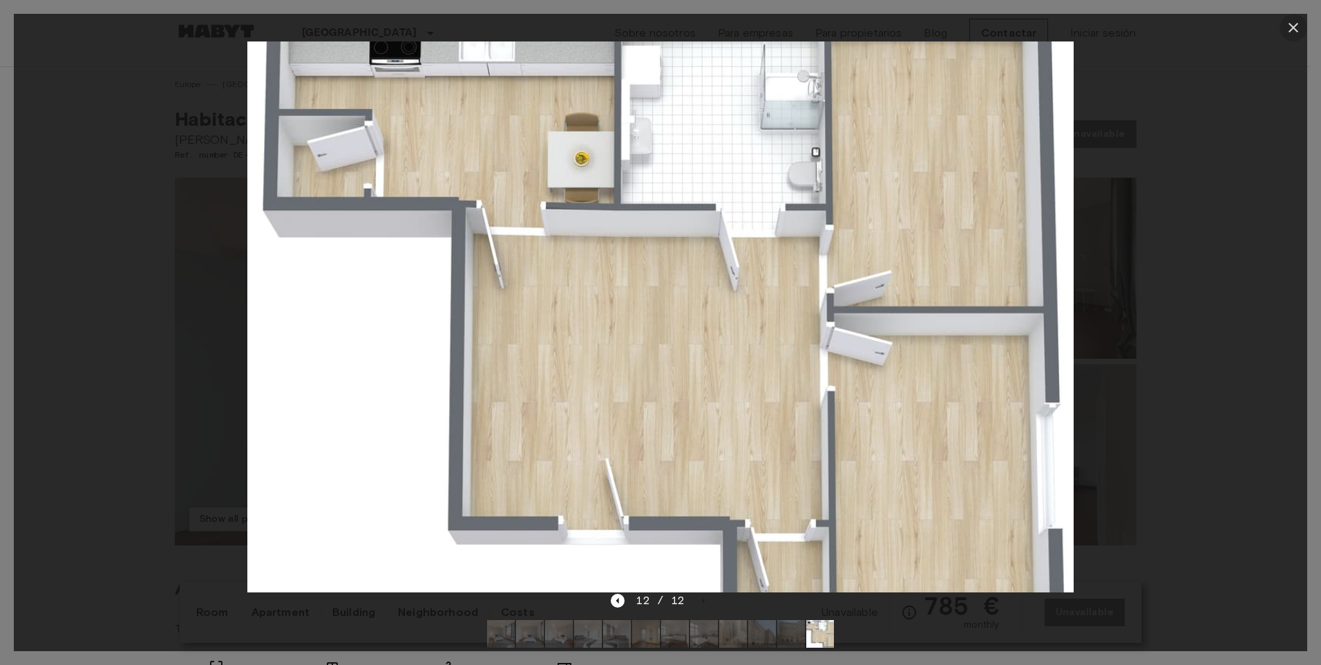
click at [1291, 21] on icon "button" at bounding box center [1294, 27] width 17 height 17
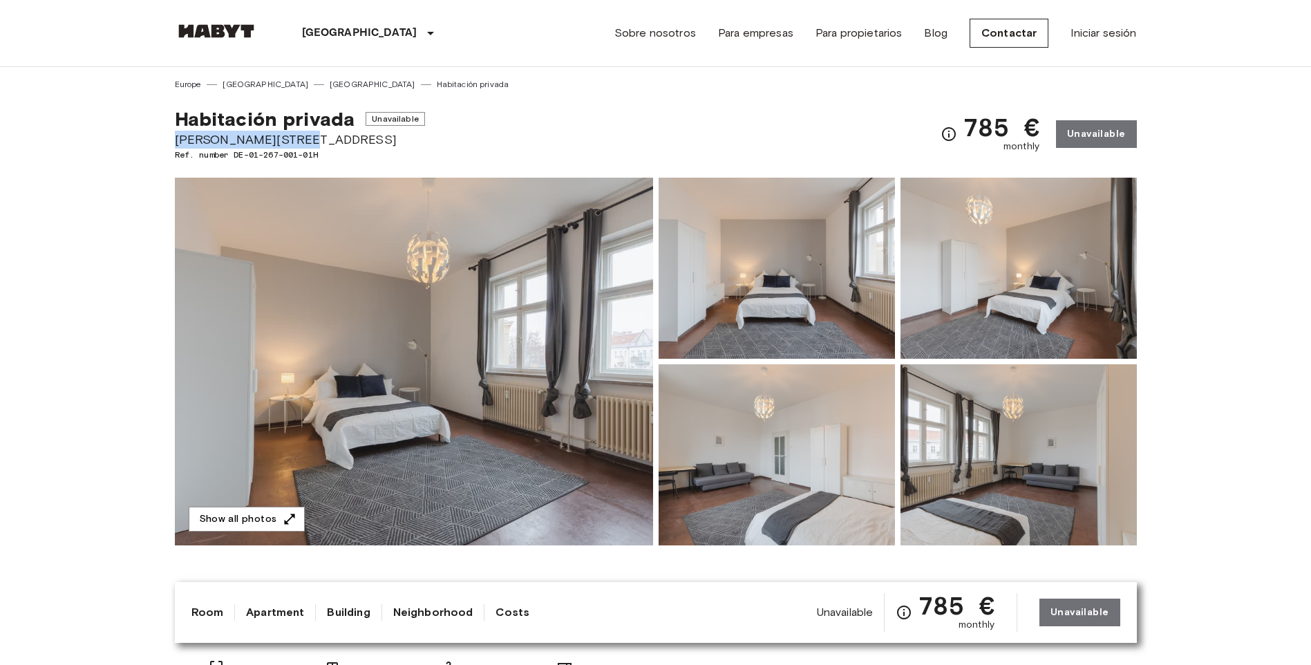
drag, startPoint x: 291, startPoint y: 138, endPoint x: 124, endPoint y: 140, distance: 166.6
copy span "Grünberger Straße 1"
click at [408, 152] on span "Ref. number DE-01-267-001-01H" at bounding box center [300, 155] width 250 height 12
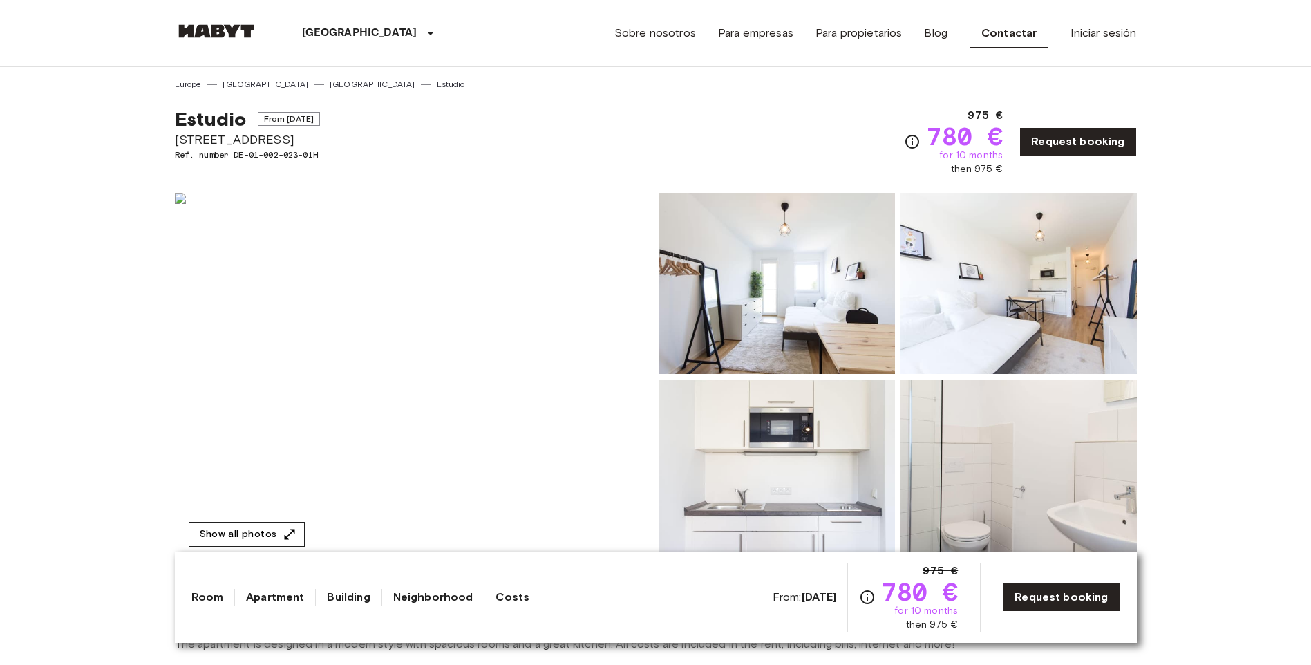
click at [217, 531] on button "Show all photos" at bounding box center [247, 535] width 116 height 26
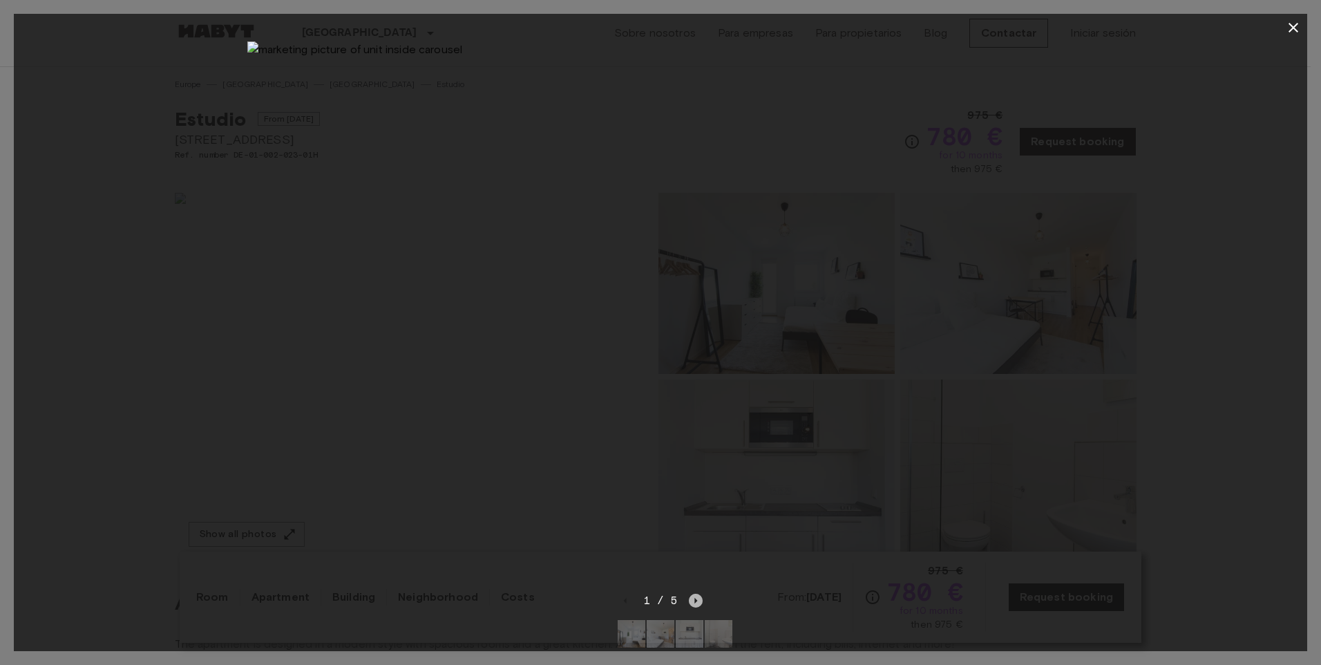
click at [697, 601] on icon "Next image" at bounding box center [696, 601] width 14 height 14
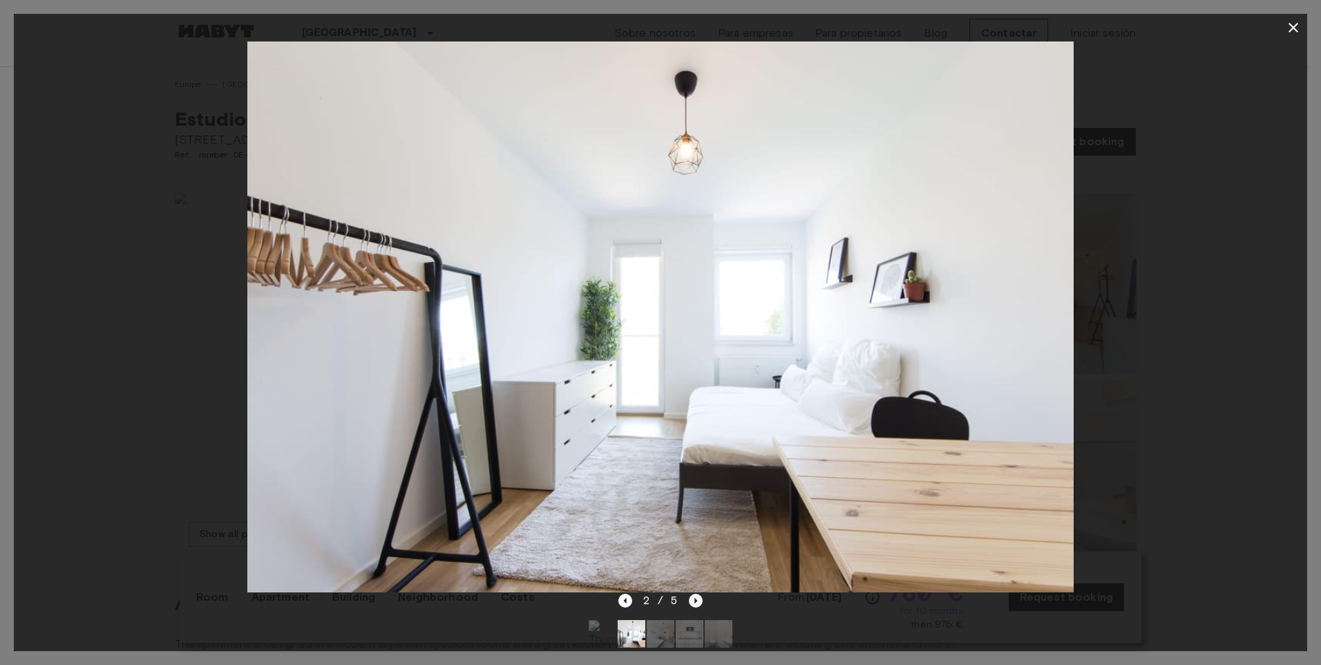
click at [697, 601] on icon "Next image" at bounding box center [696, 601] width 14 height 14
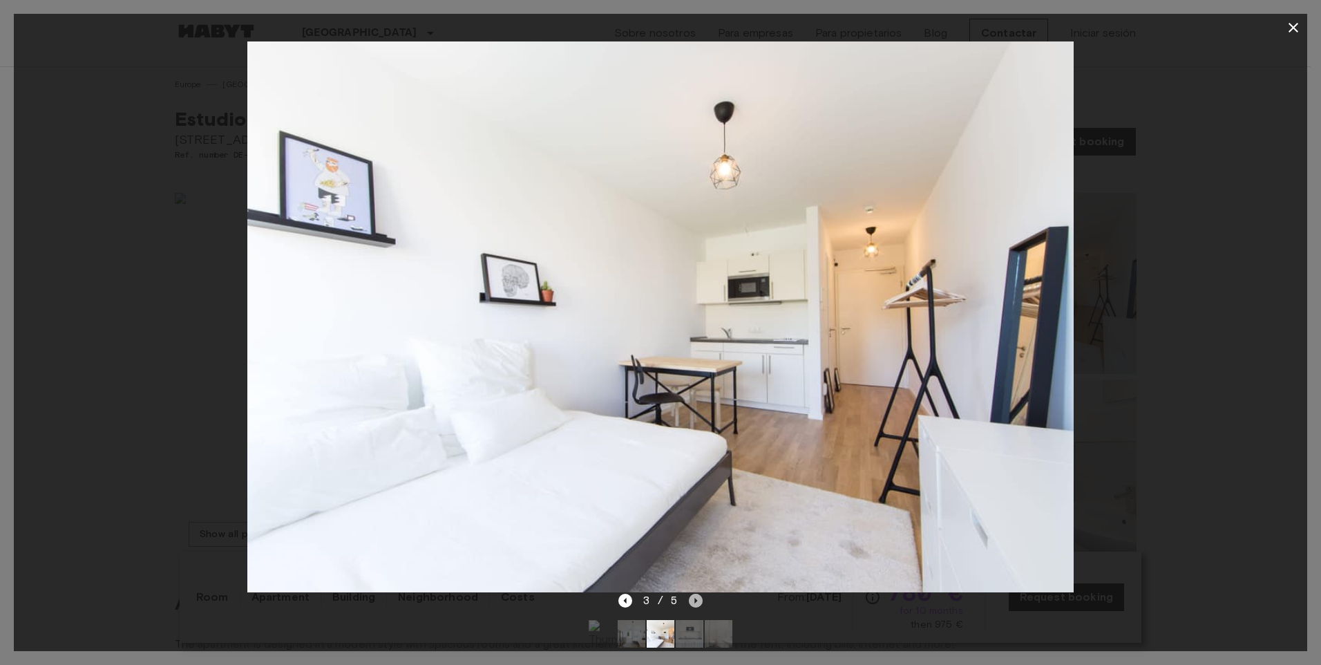
click at [697, 601] on icon "Next image" at bounding box center [696, 601] width 14 height 14
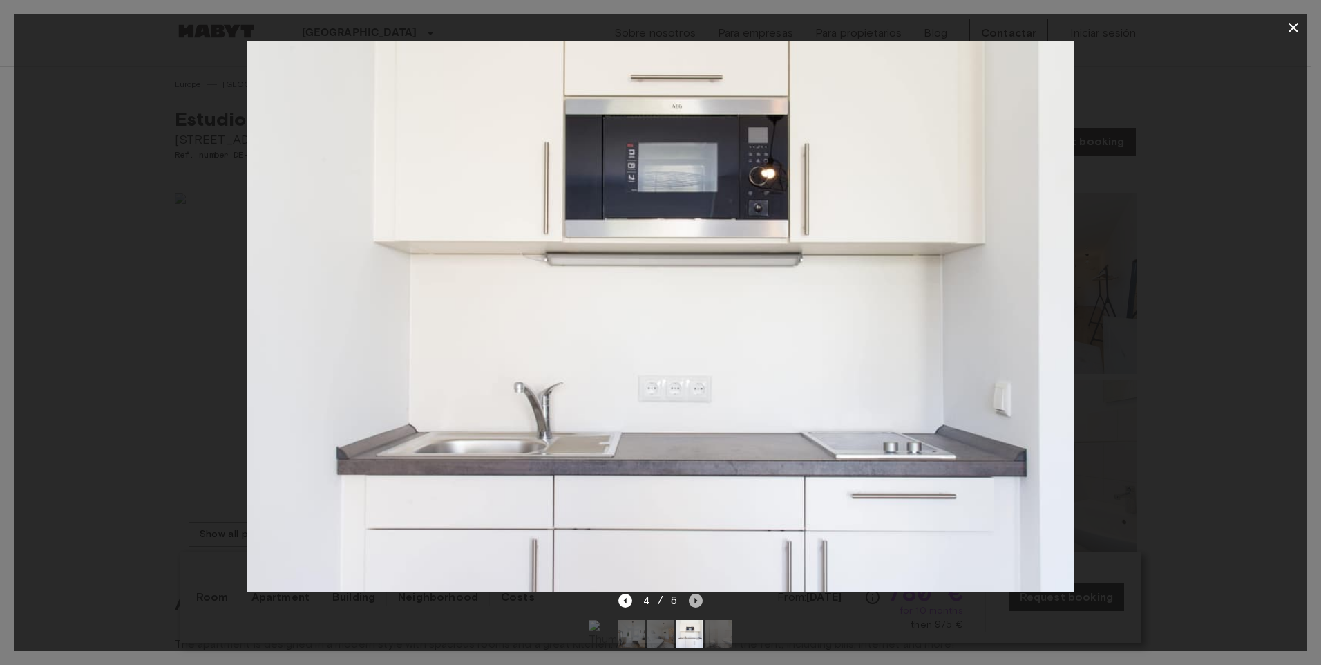
click at [697, 601] on icon "Next image" at bounding box center [696, 601] width 14 height 14
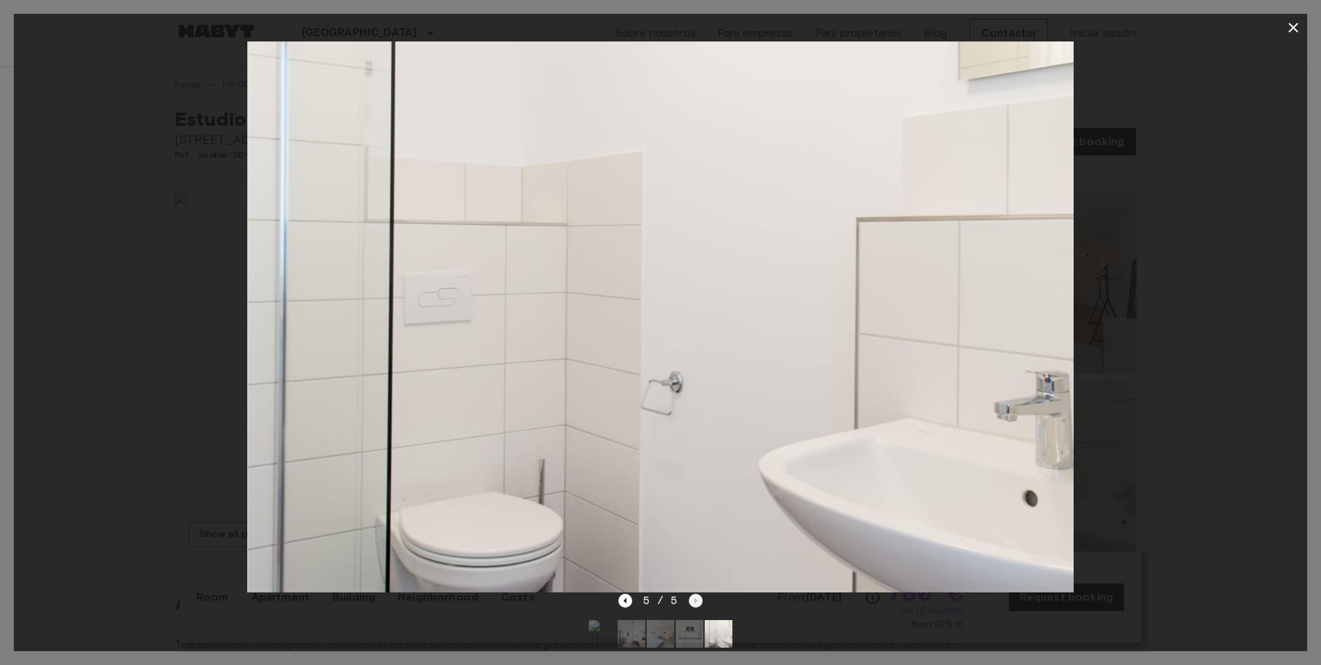
click at [697, 601] on div "5 / 5" at bounding box center [661, 600] width 85 height 17
click at [1299, 23] on icon "button" at bounding box center [1294, 27] width 17 height 17
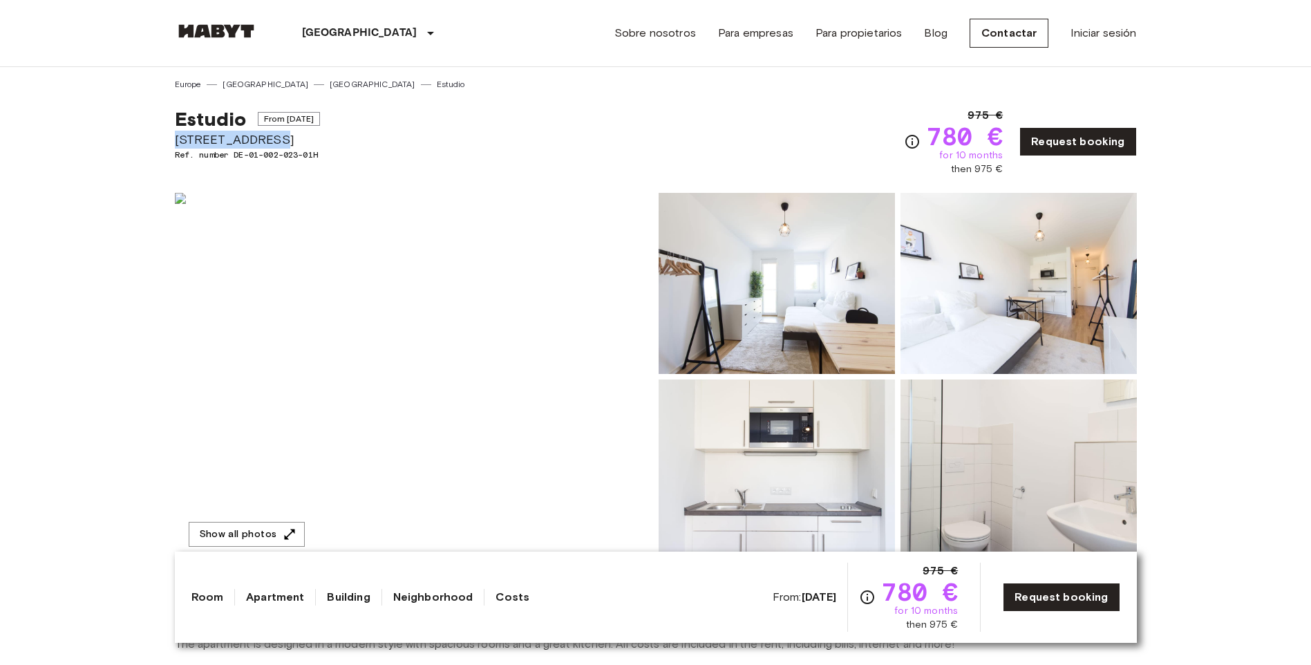
drag, startPoint x: 267, startPoint y: 142, endPoint x: 178, endPoint y: 138, distance: 88.6
click at [178, 138] on span "Archibaldweg 12" at bounding box center [248, 140] width 146 height 18
drag, startPoint x: 178, startPoint y: 138, endPoint x: 217, endPoint y: 138, distance: 38.7
copy span "Archibaldweg 12"
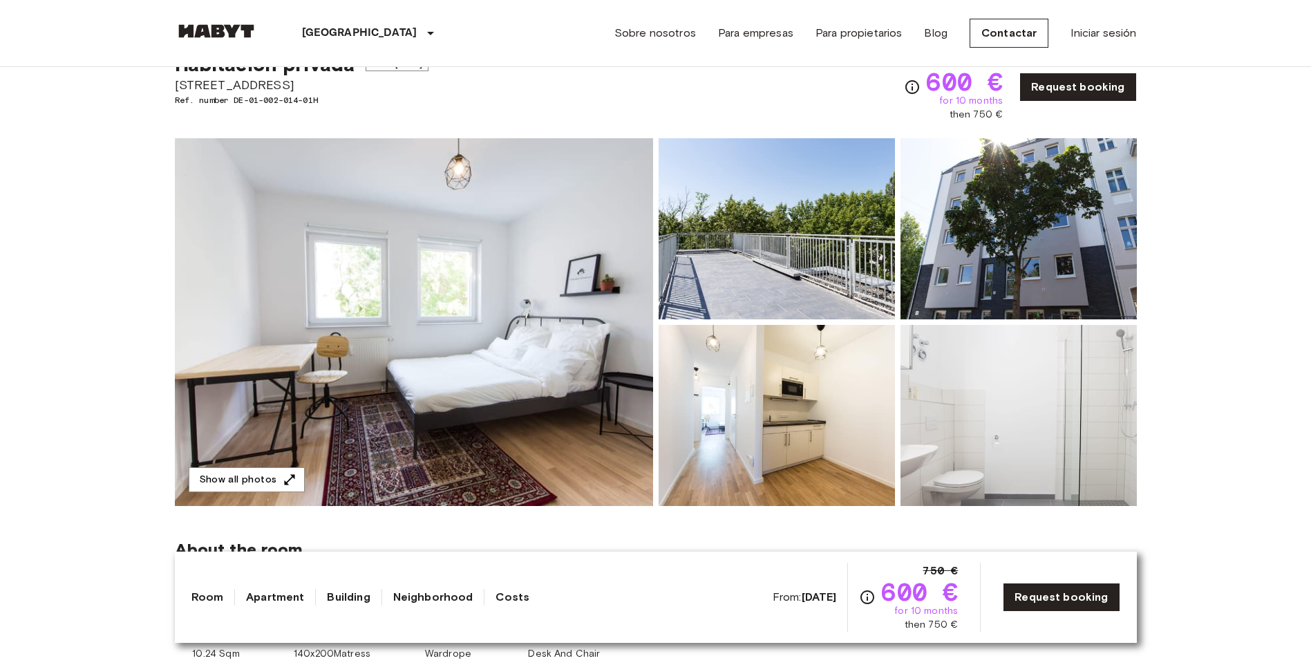
scroll to position [69, 0]
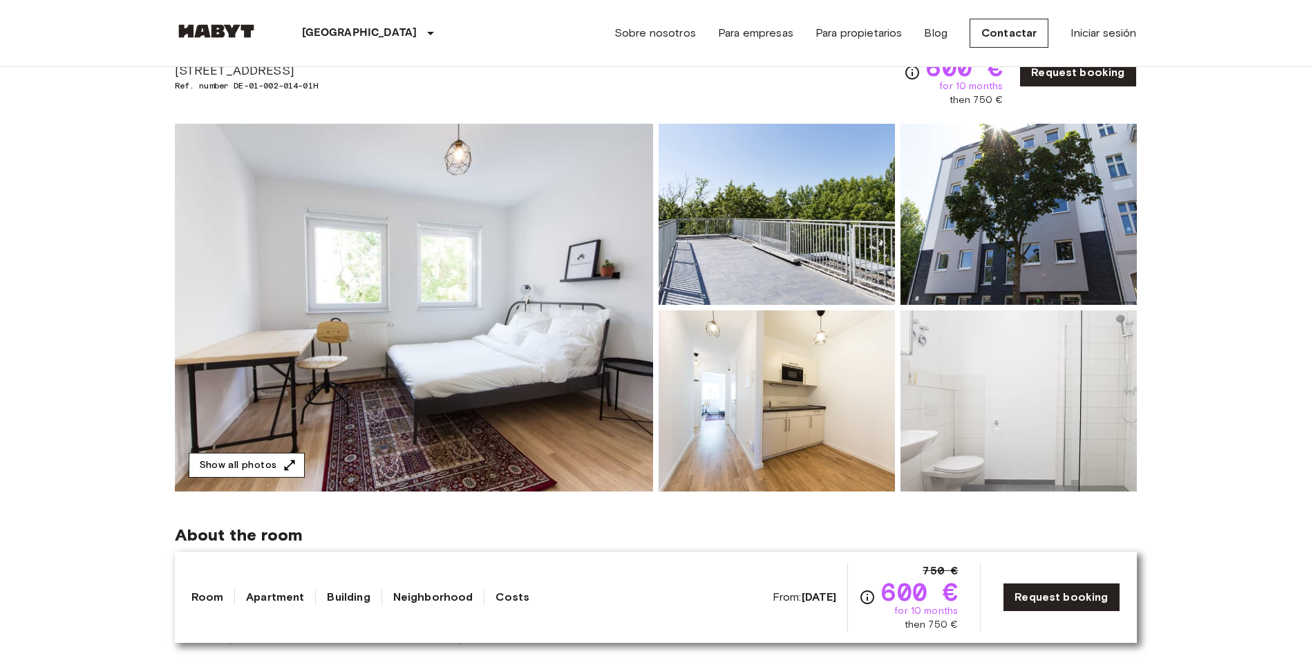
click at [222, 465] on button "Show all photos" at bounding box center [247, 466] width 116 height 26
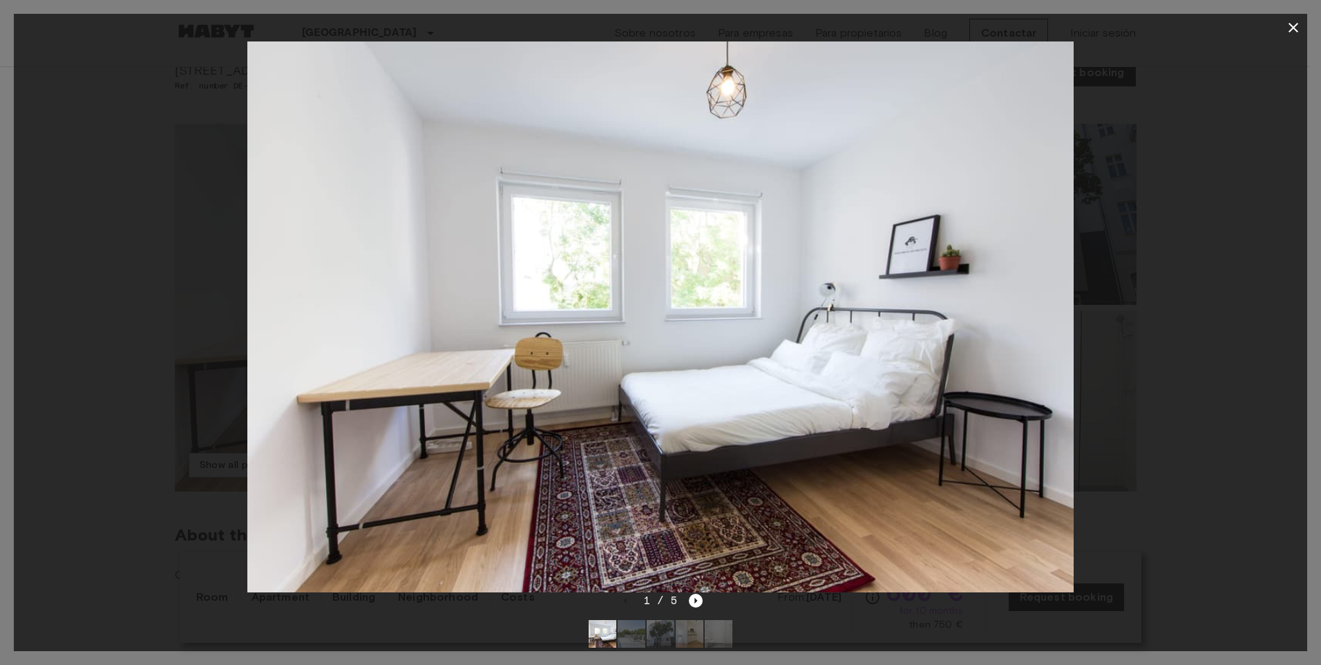
click at [623, 635] on img at bounding box center [632, 634] width 28 height 28
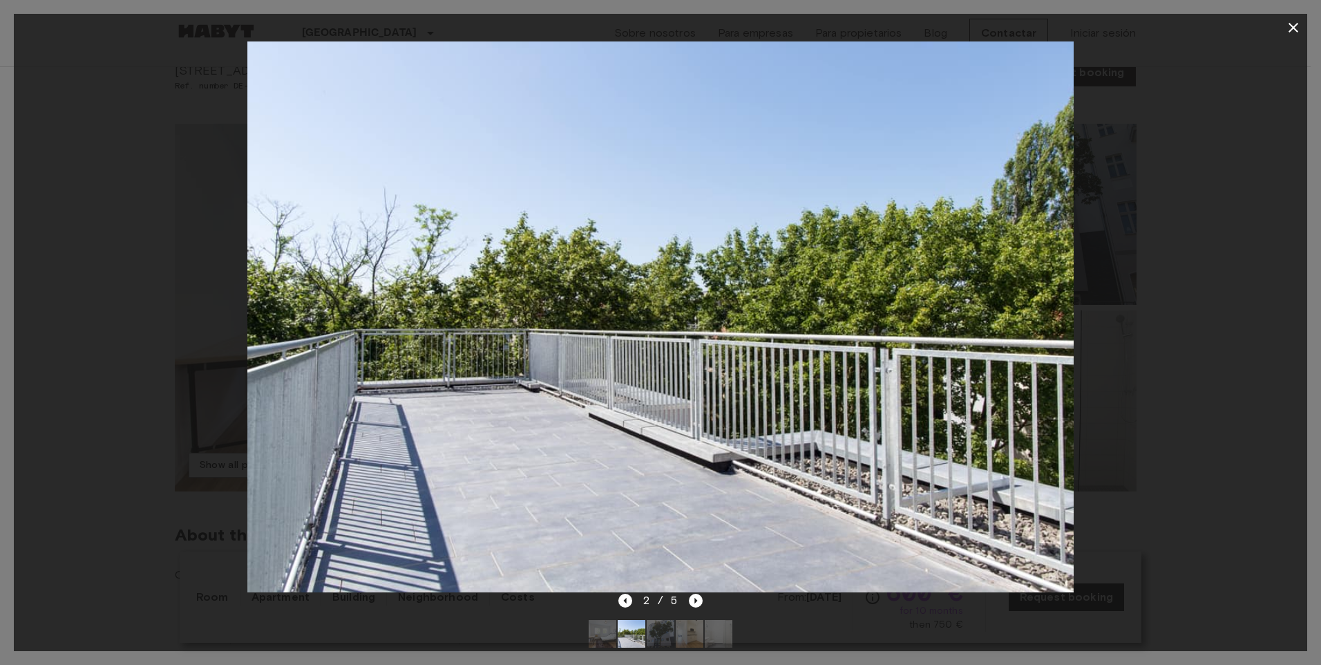
click at [663, 640] on img at bounding box center [661, 634] width 28 height 28
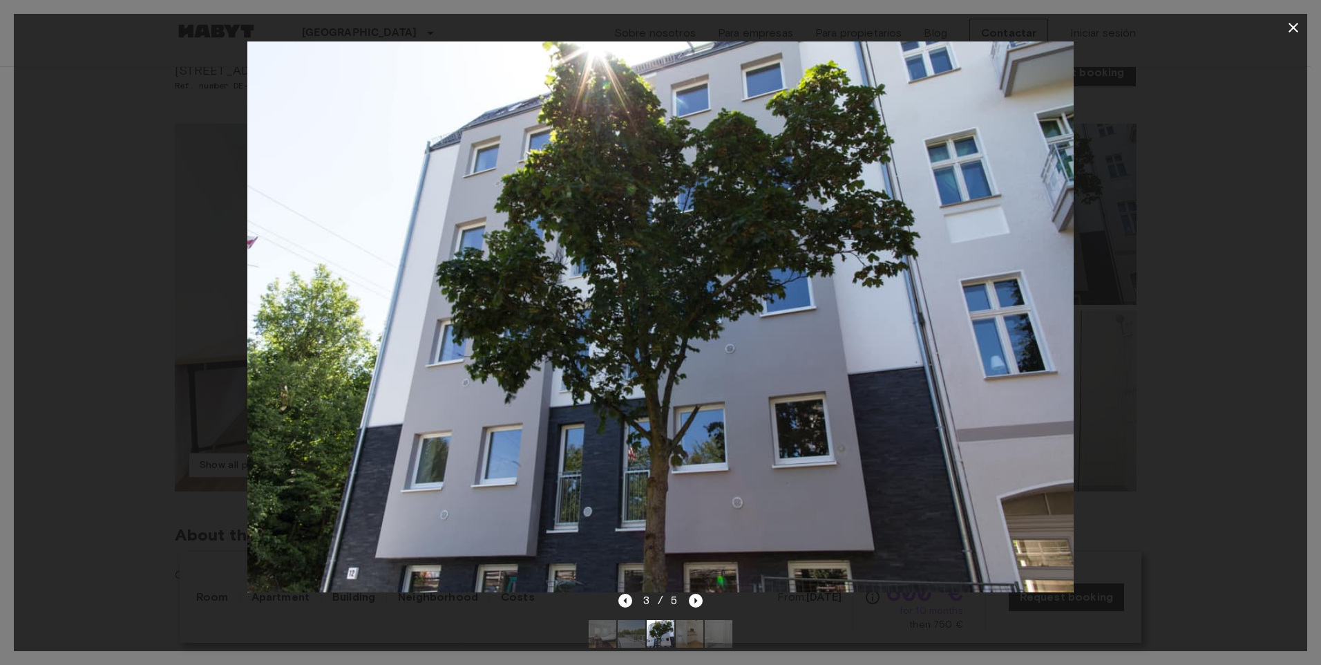
click at [688, 640] on img at bounding box center [690, 634] width 28 height 28
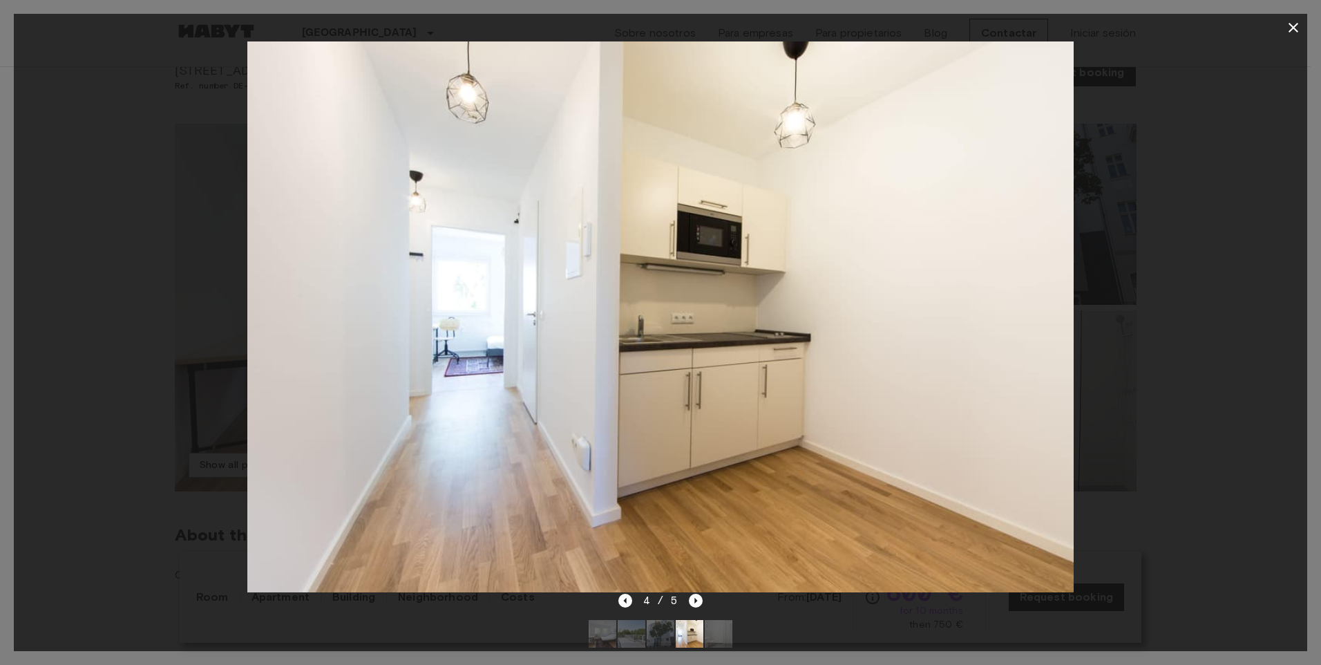
click at [713, 637] on img at bounding box center [719, 634] width 28 height 28
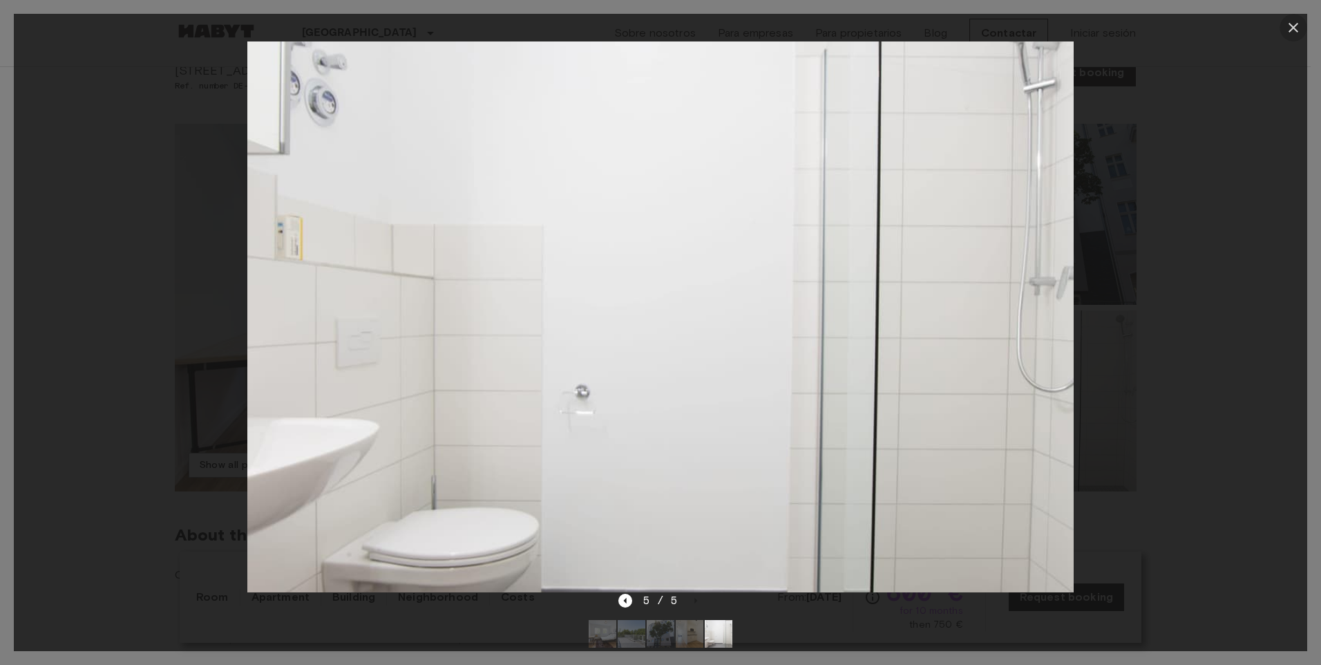
click at [1293, 30] on icon "button" at bounding box center [1294, 27] width 17 height 17
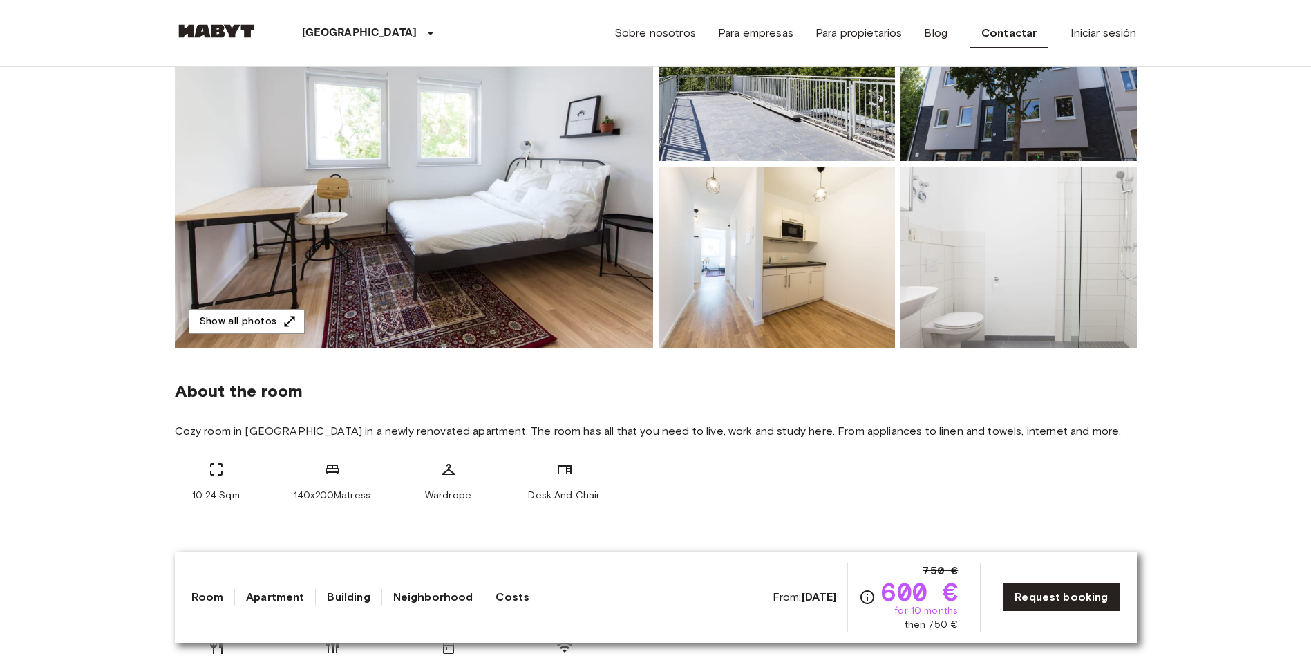
scroll to position [0, 0]
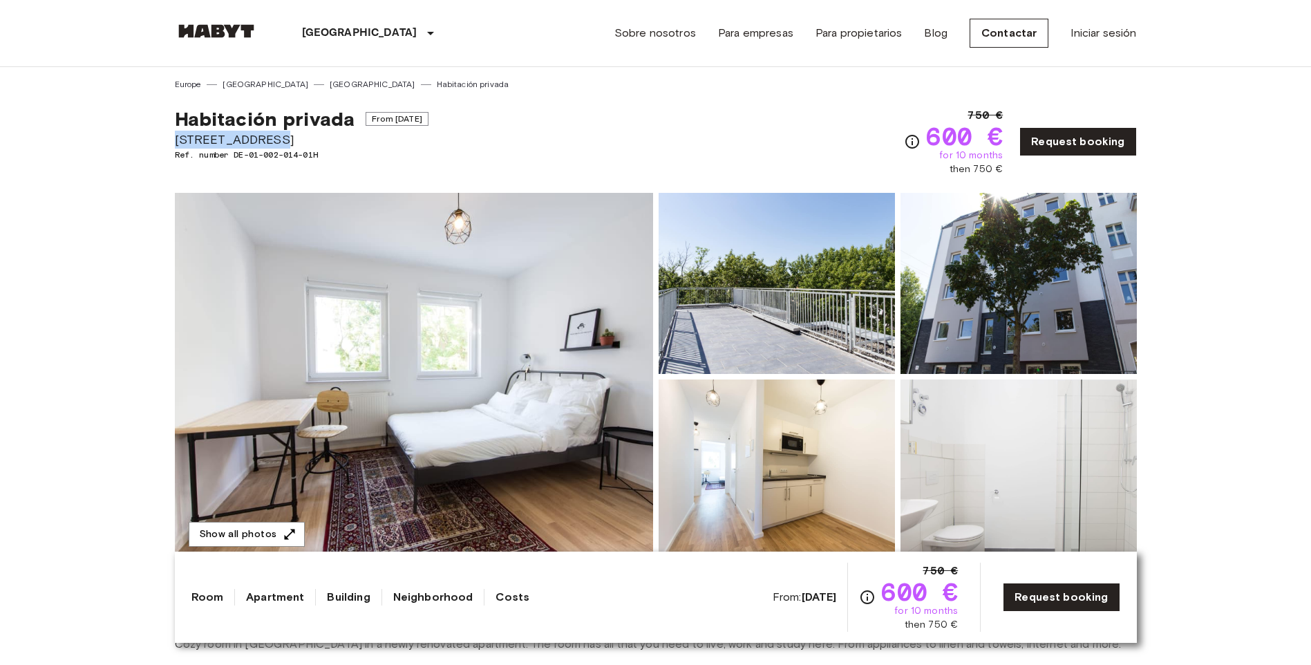
drag, startPoint x: 265, startPoint y: 138, endPoint x: 170, endPoint y: 144, distance: 95.6
copy span "Archibaldweg 12"
click at [728, 117] on div "Habitación privada From Oct 4 2025 Archibaldweg 12 Ref. number DE-01-002-014-01…" at bounding box center [656, 134] width 962 height 86
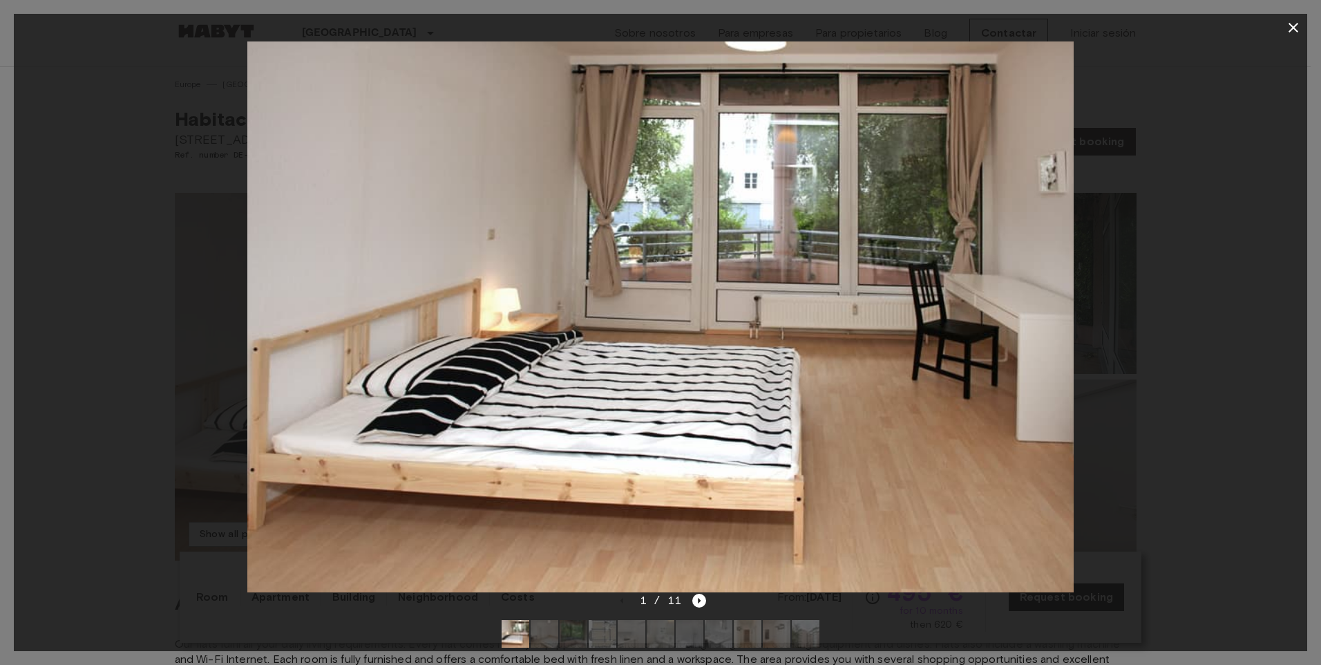
click at [549, 637] on img at bounding box center [545, 634] width 28 height 28
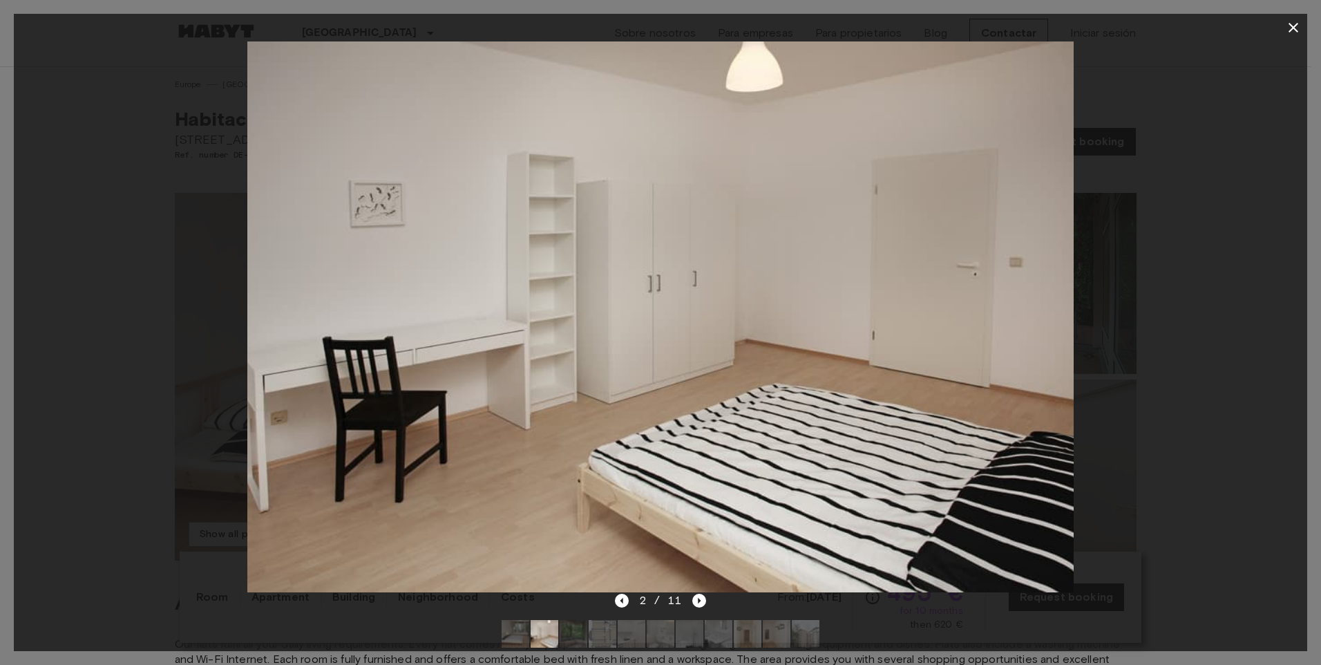
click at [572, 635] on img at bounding box center [574, 634] width 28 height 28
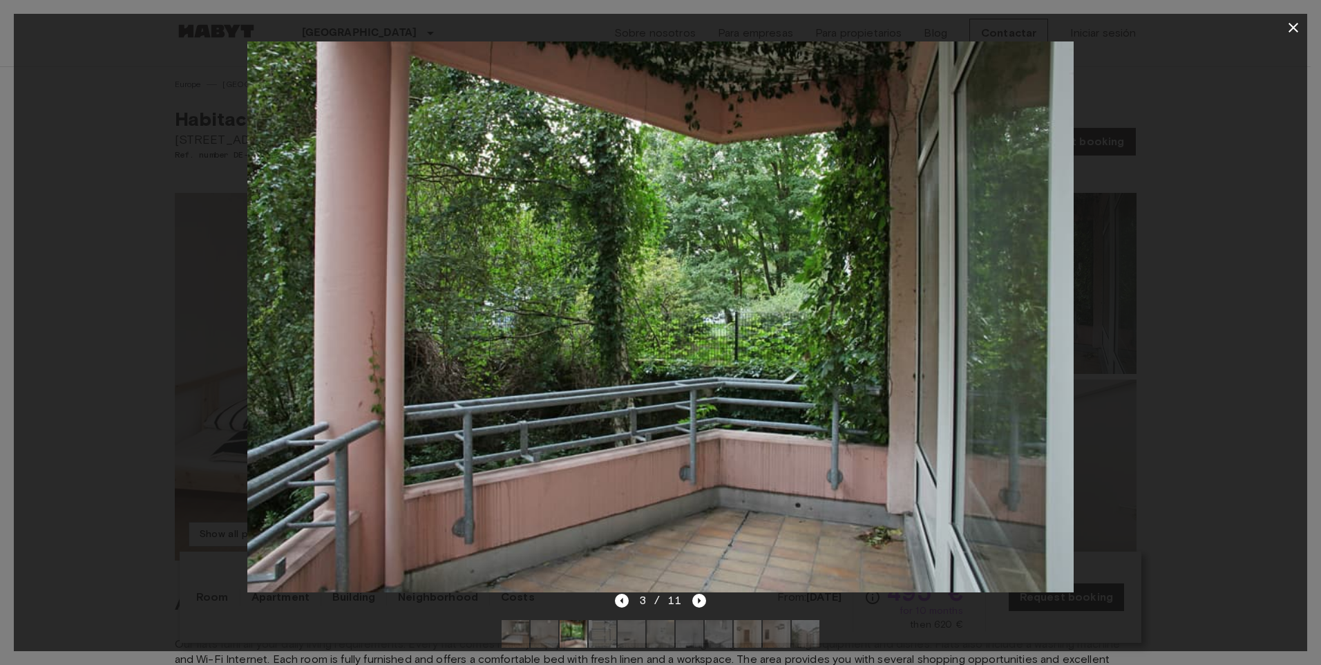
click at [602, 634] on img at bounding box center [603, 634] width 28 height 28
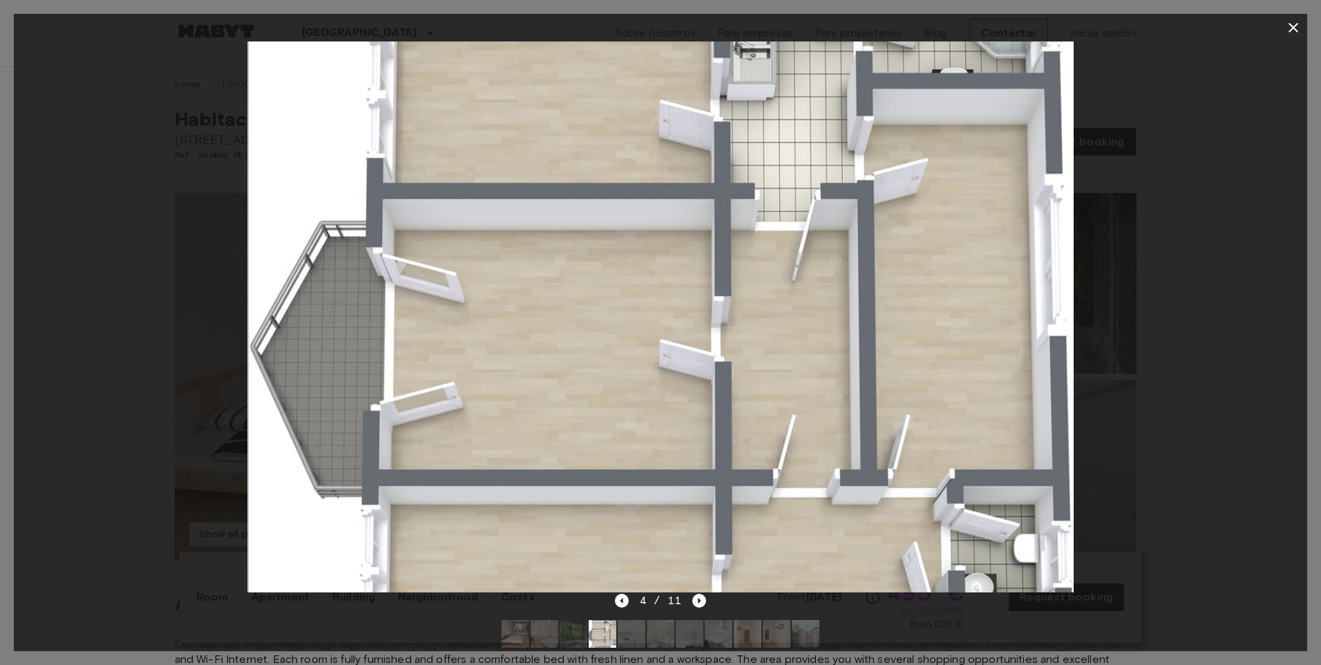
click at [645, 637] on img at bounding box center [632, 634] width 28 height 28
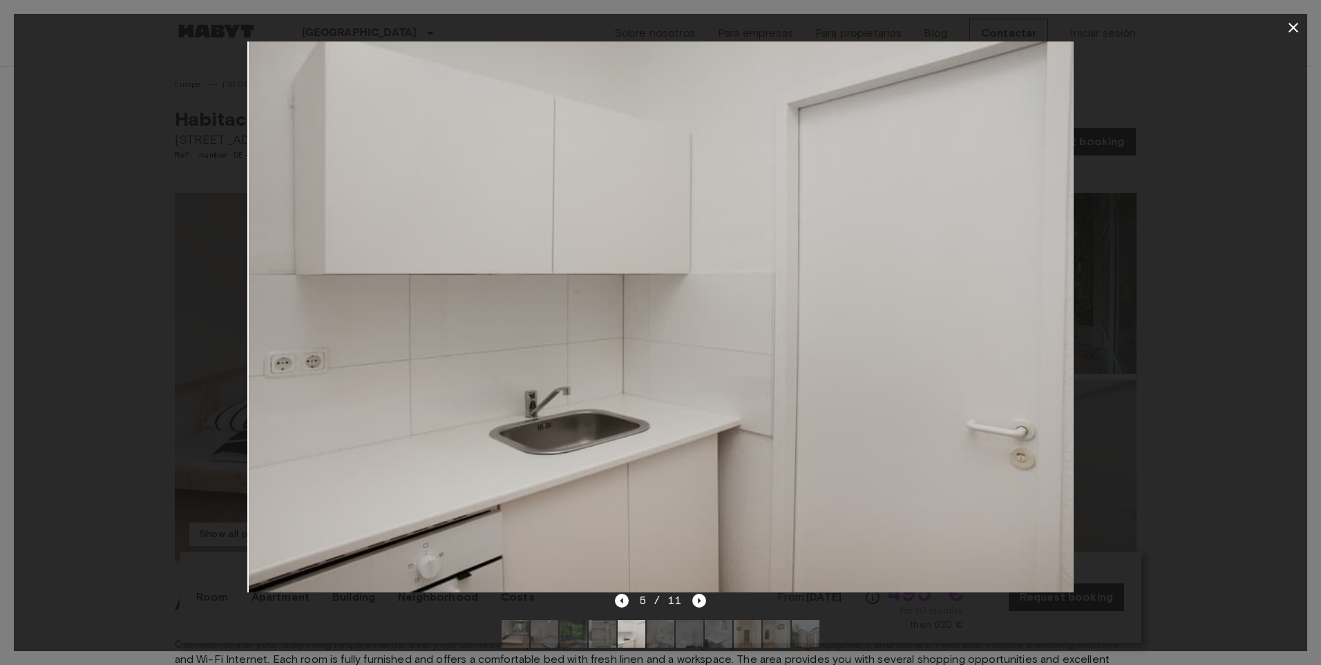
click at [670, 635] on img at bounding box center [661, 634] width 28 height 28
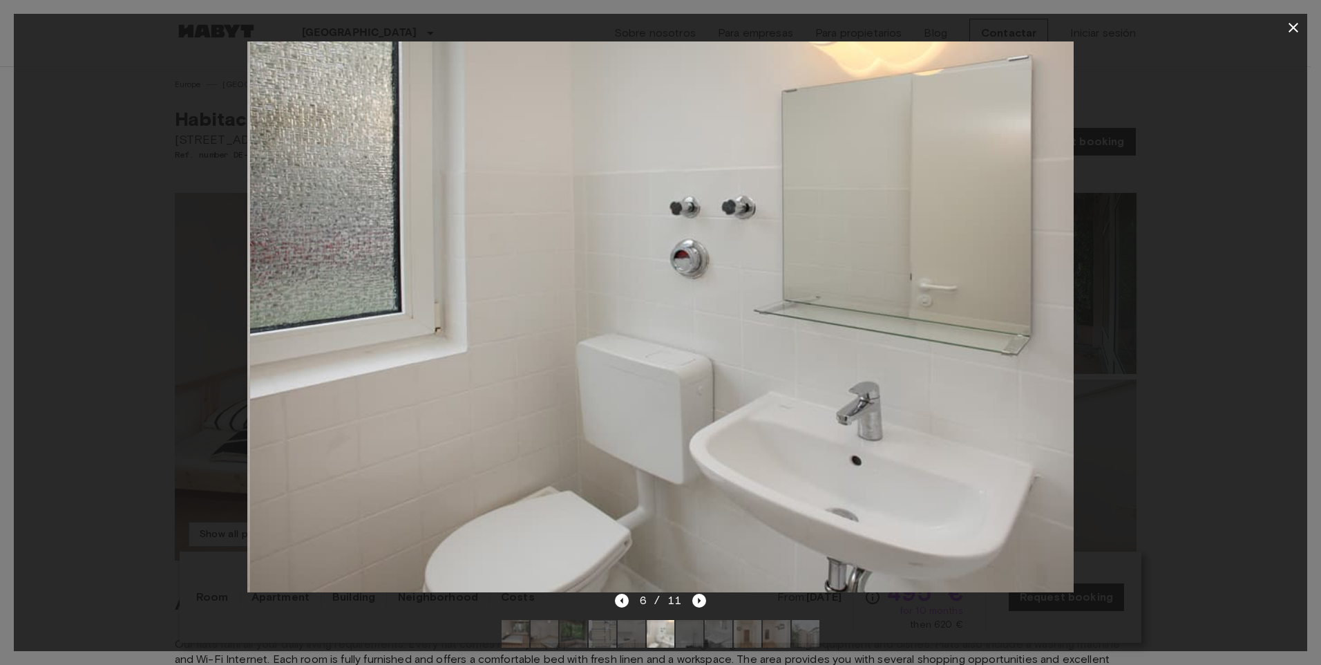
click at [702, 637] on img at bounding box center [690, 634] width 28 height 28
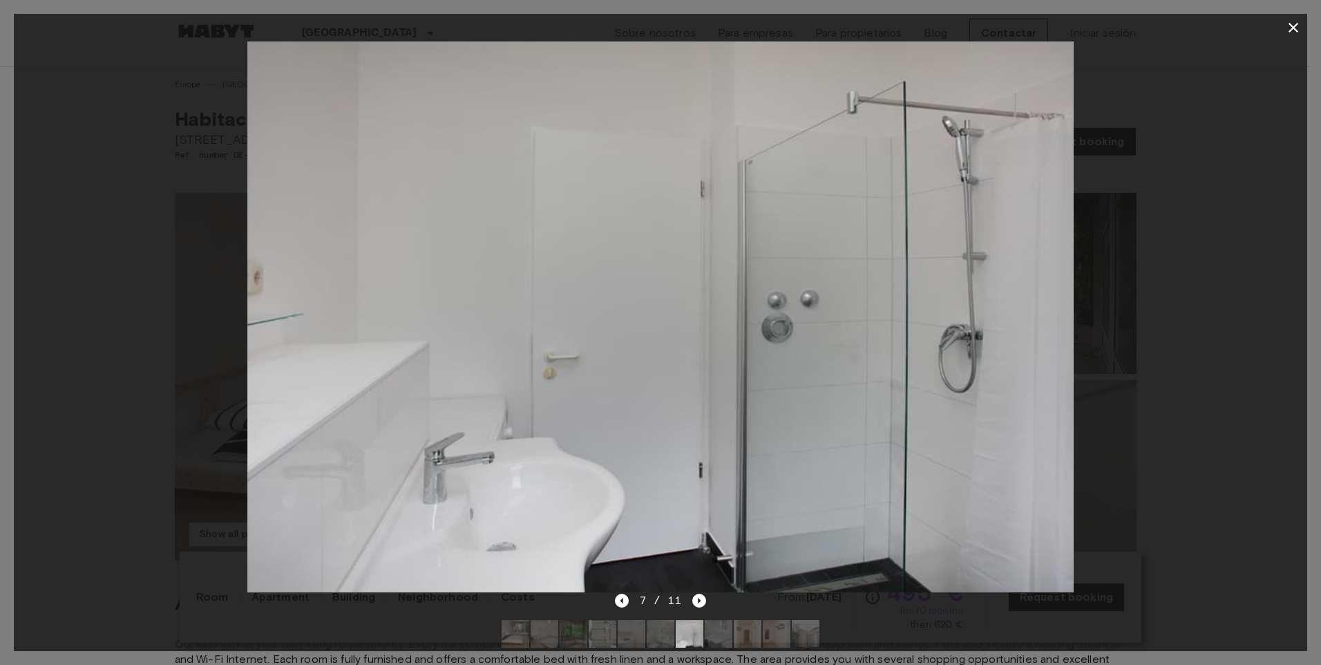
click at [741, 637] on img at bounding box center [748, 634] width 28 height 28
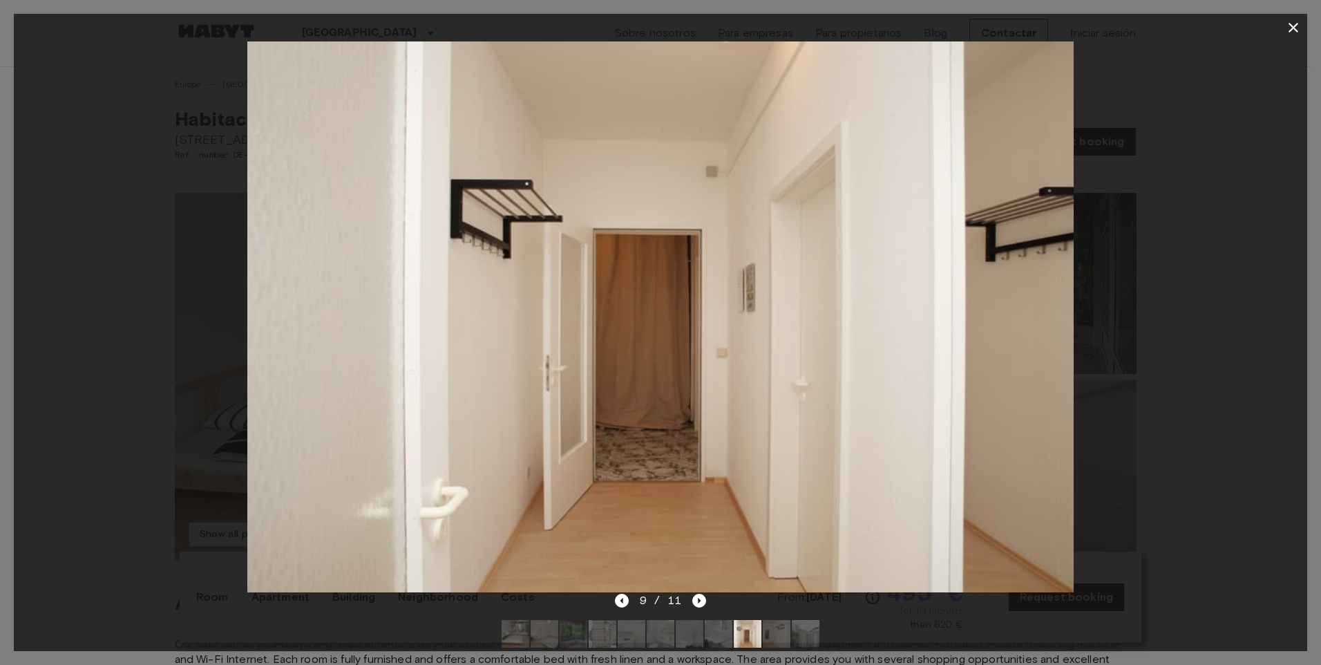
click at [765, 637] on img at bounding box center [777, 634] width 28 height 28
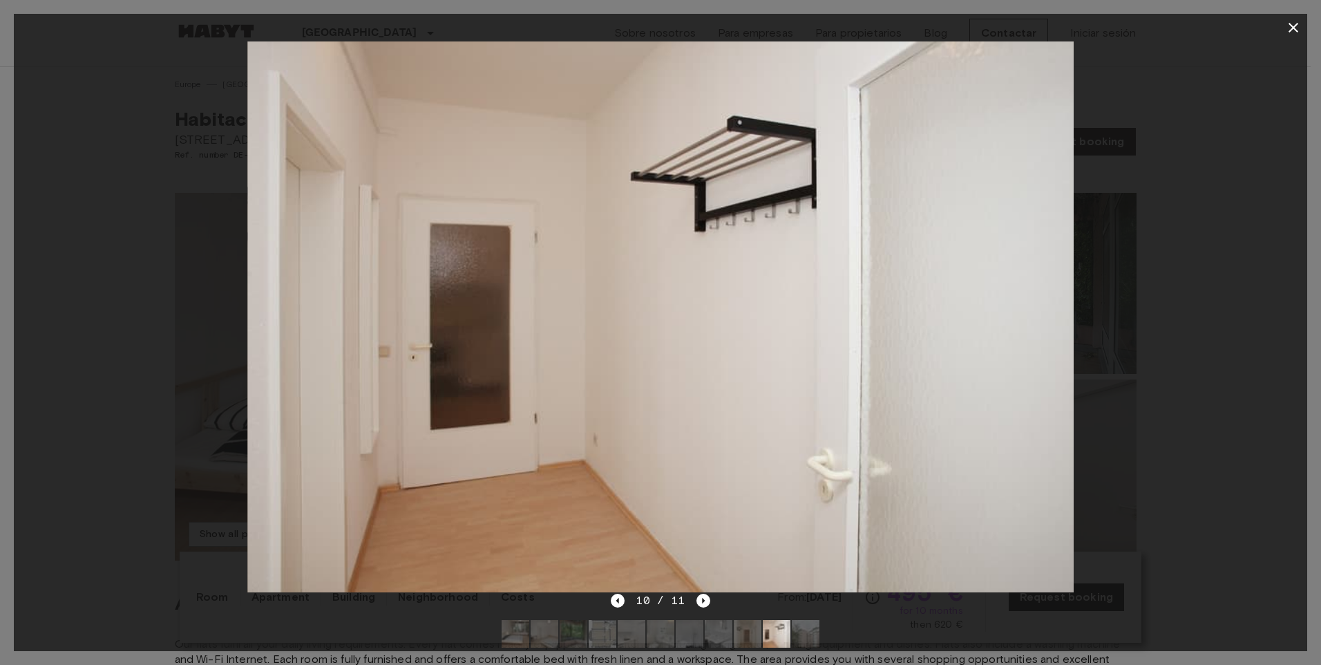
click at [799, 639] on img at bounding box center [806, 634] width 28 height 28
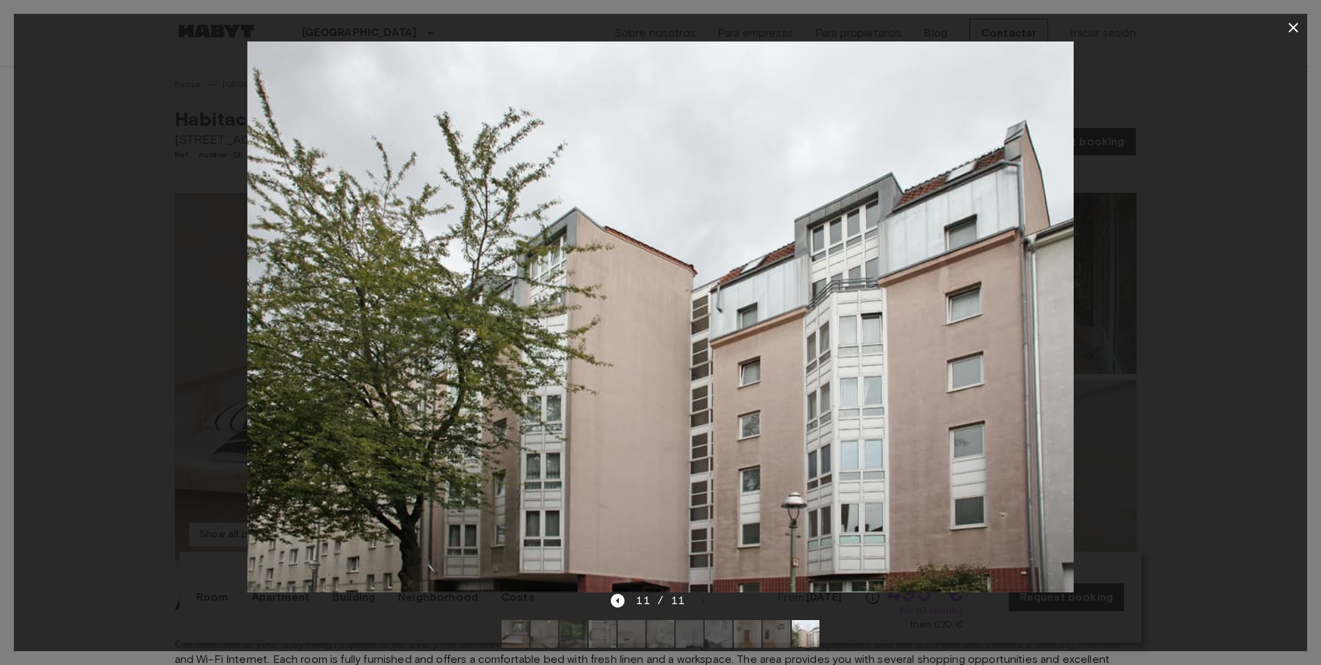
click at [1294, 24] on icon "button" at bounding box center [1294, 27] width 17 height 17
